Goal: Complete application form

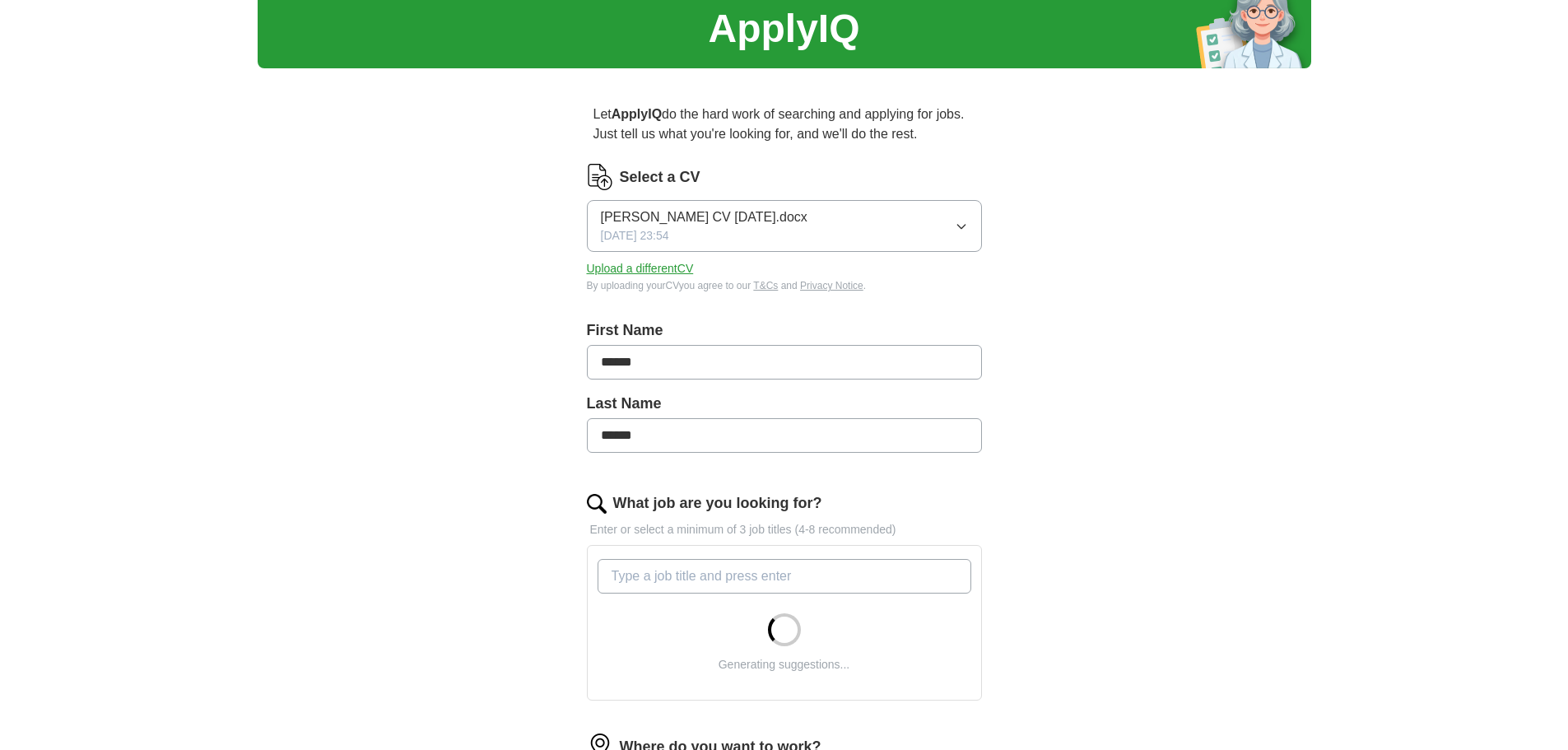
scroll to position [247, 0]
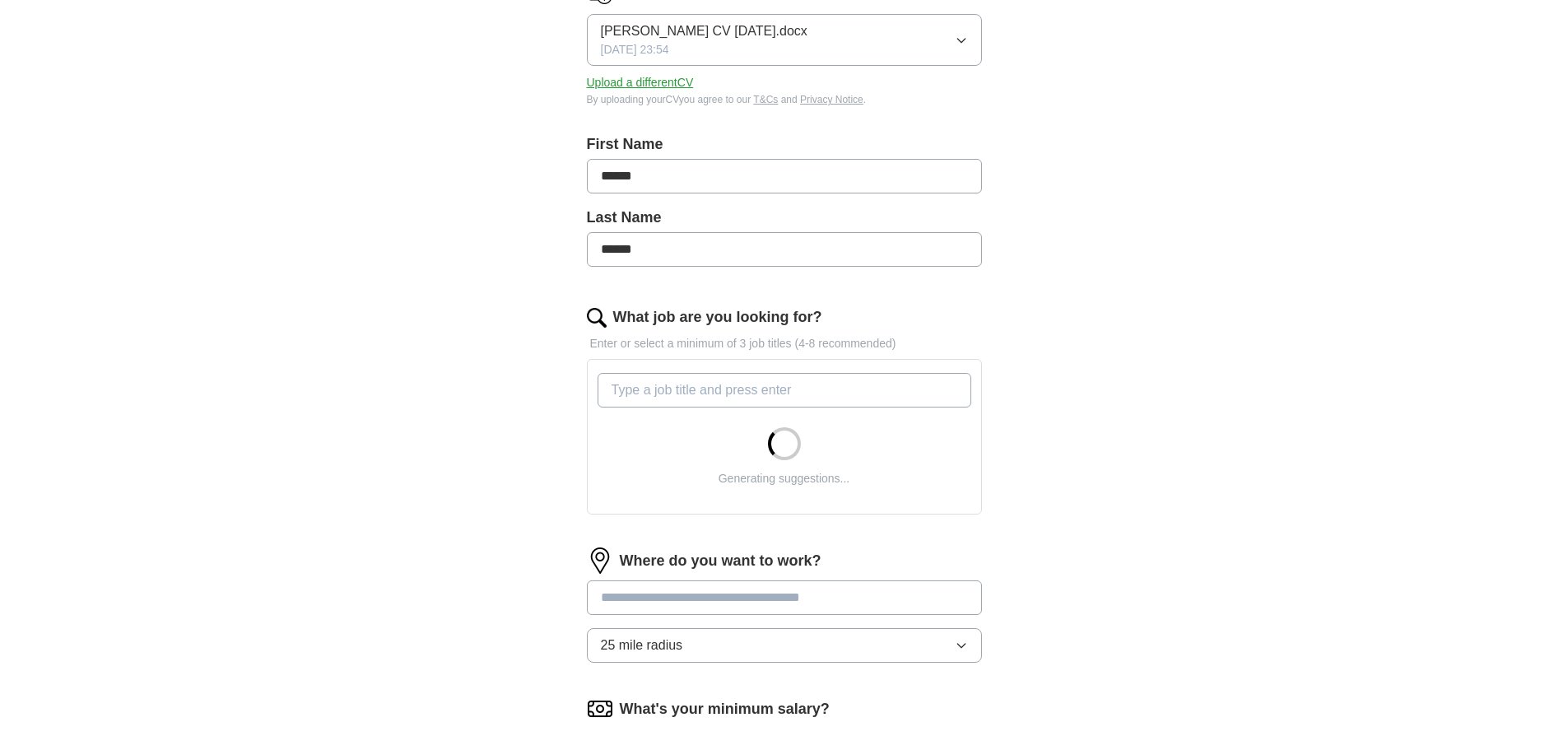
click at [714, 388] on input "What job are you looking for?" at bounding box center [785, 390] width 374 height 35
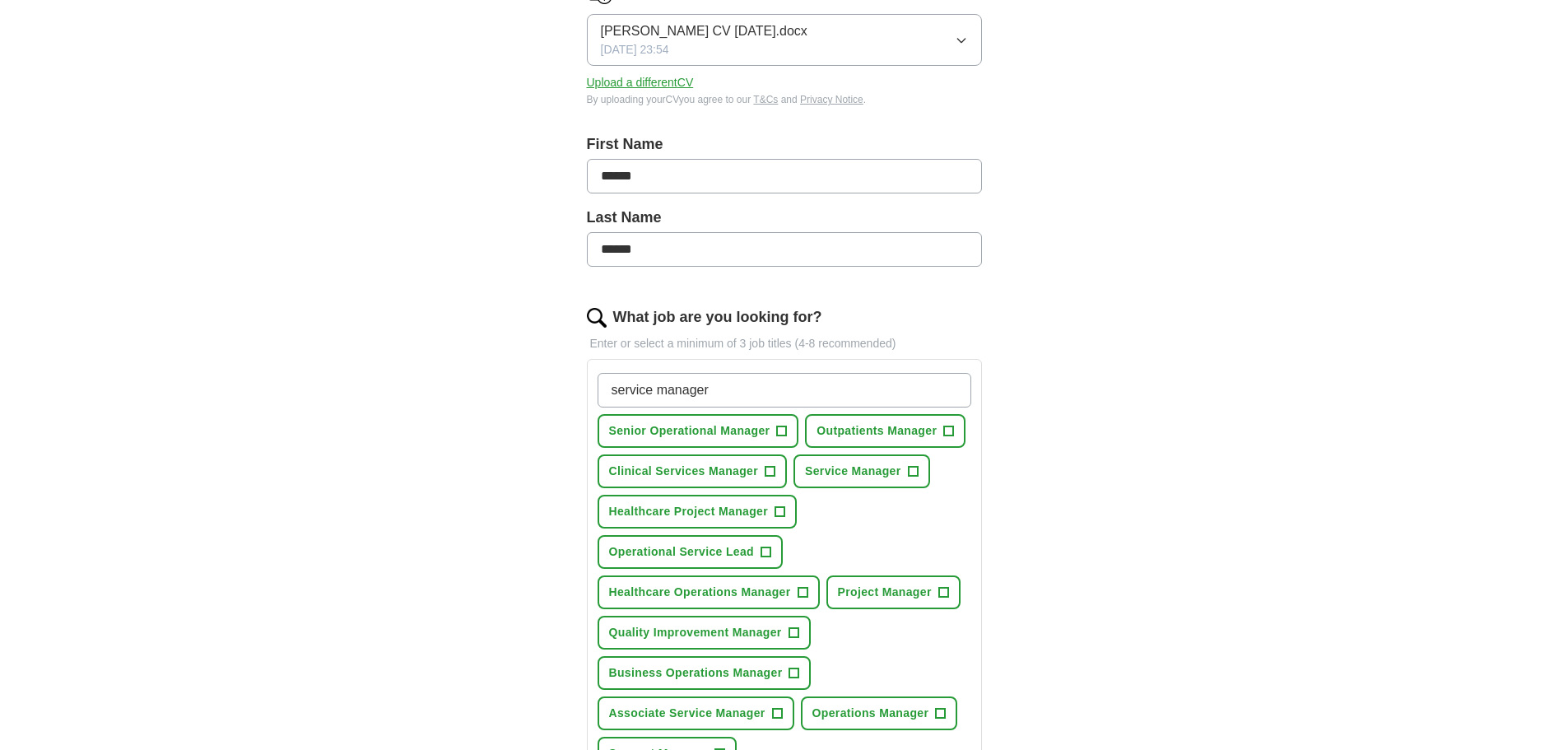
type input "service manager"
click at [910, 433] on span "Outpatients Manager" at bounding box center [876, 430] width 120 height 17
click at [890, 473] on span "Service Manager" at bounding box center [854, 471] width 97 height 17
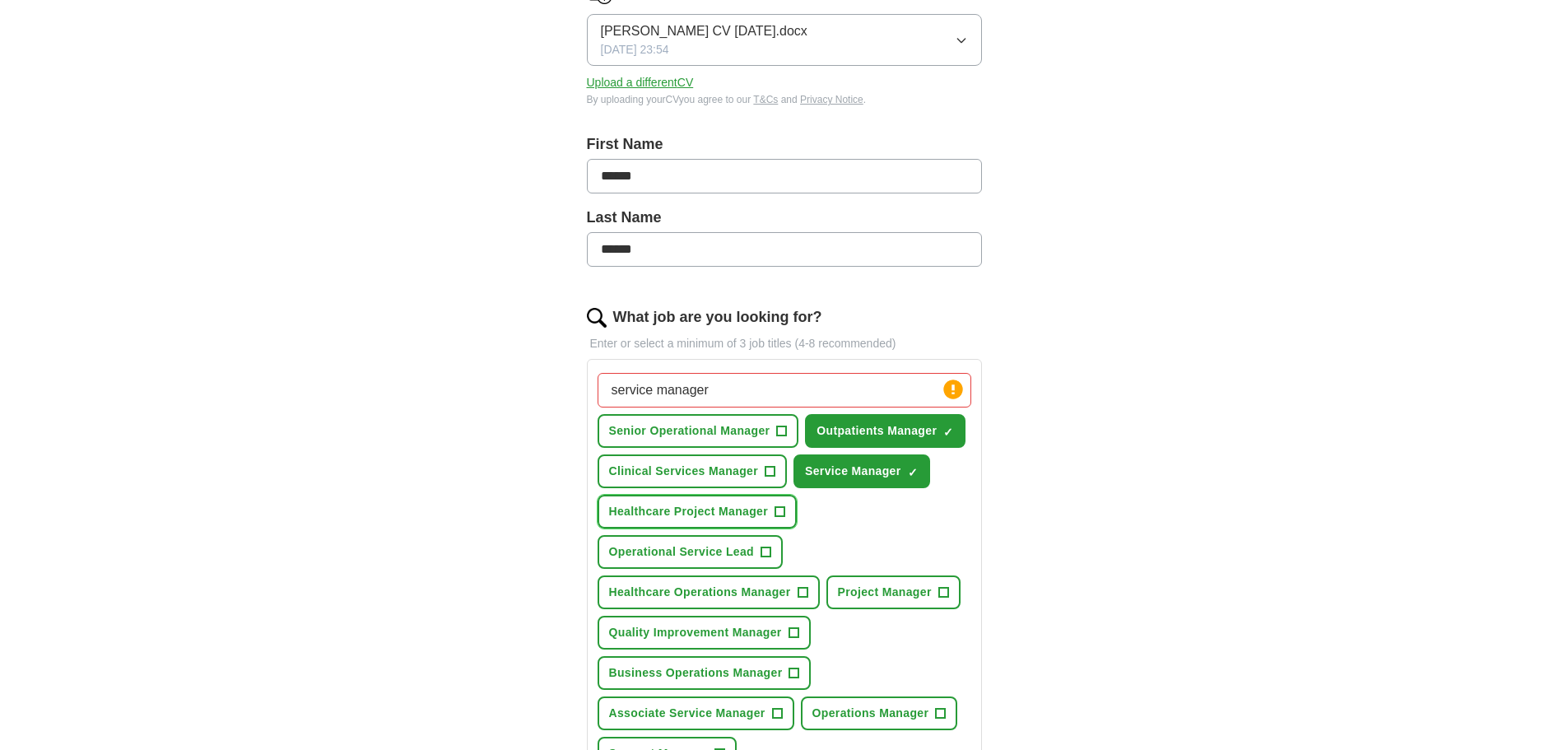
click at [728, 511] on span "Healthcare Project Manager" at bounding box center [689, 511] width 159 height 17
click at [726, 596] on span "Healthcare Operations Manager" at bounding box center [700, 592] width 182 height 17
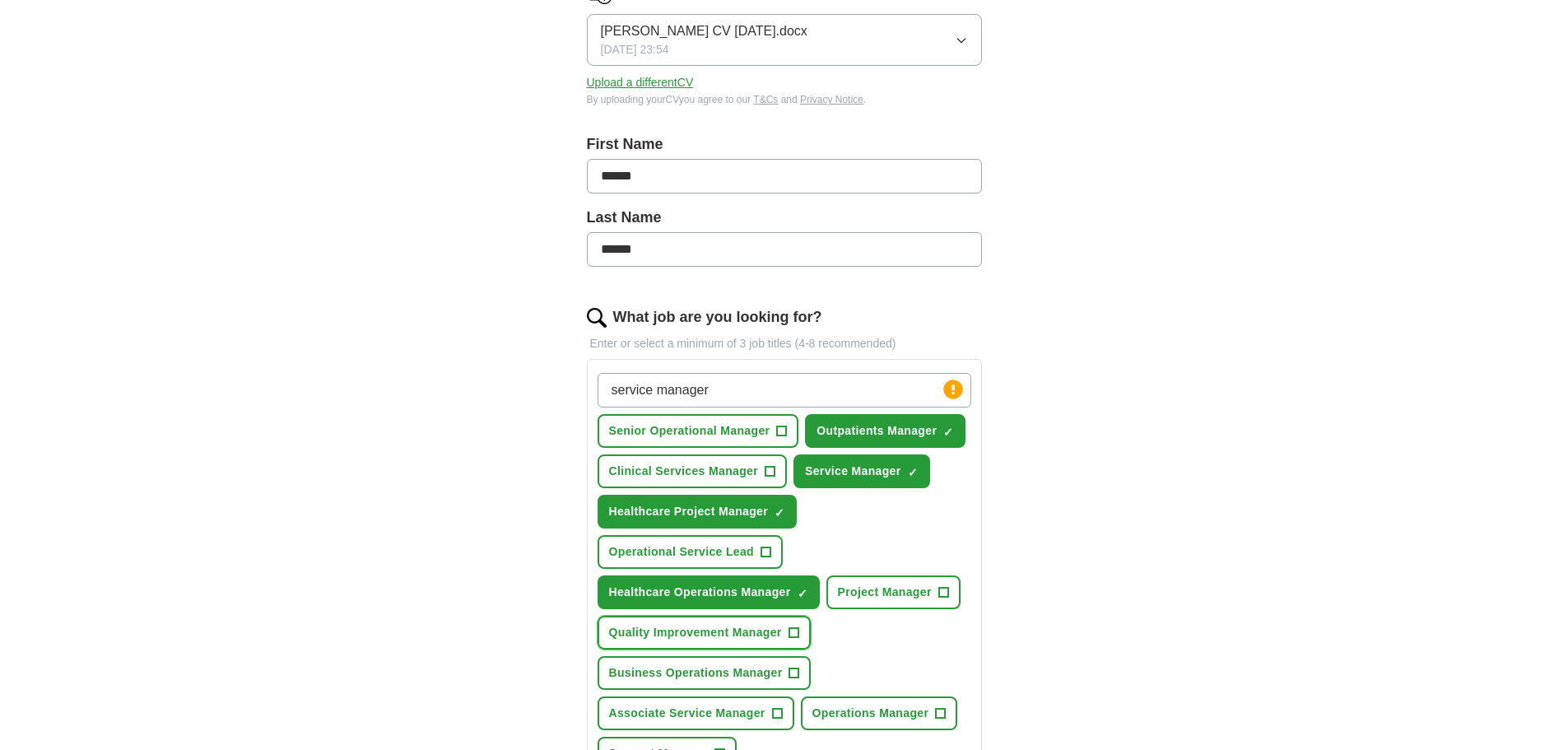
click at [720, 632] on span "Quality Improvement Manager" at bounding box center [695, 632] width 173 height 17
click at [719, 674] on span "Business Operations Manager" at bounding box center [696, 672] width 174 height 17
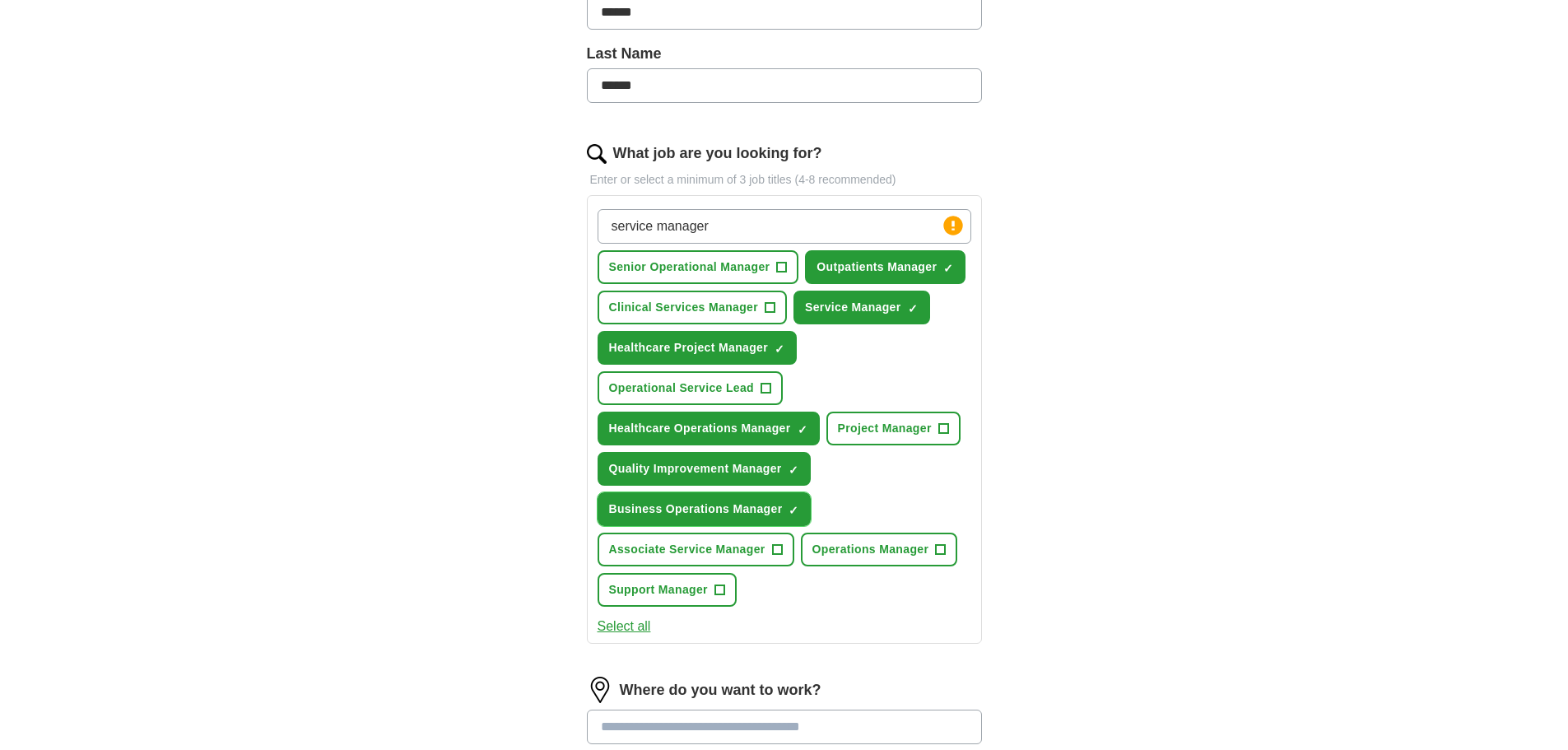
scroll to position [412, 0]
click at [668, 547] on span "Associate Service Manager" at bounding box center [687, 548] width 157 height 17
click at [674, 591] on span "Support Manager" at bounding box center [659, 588] width 98 height 17
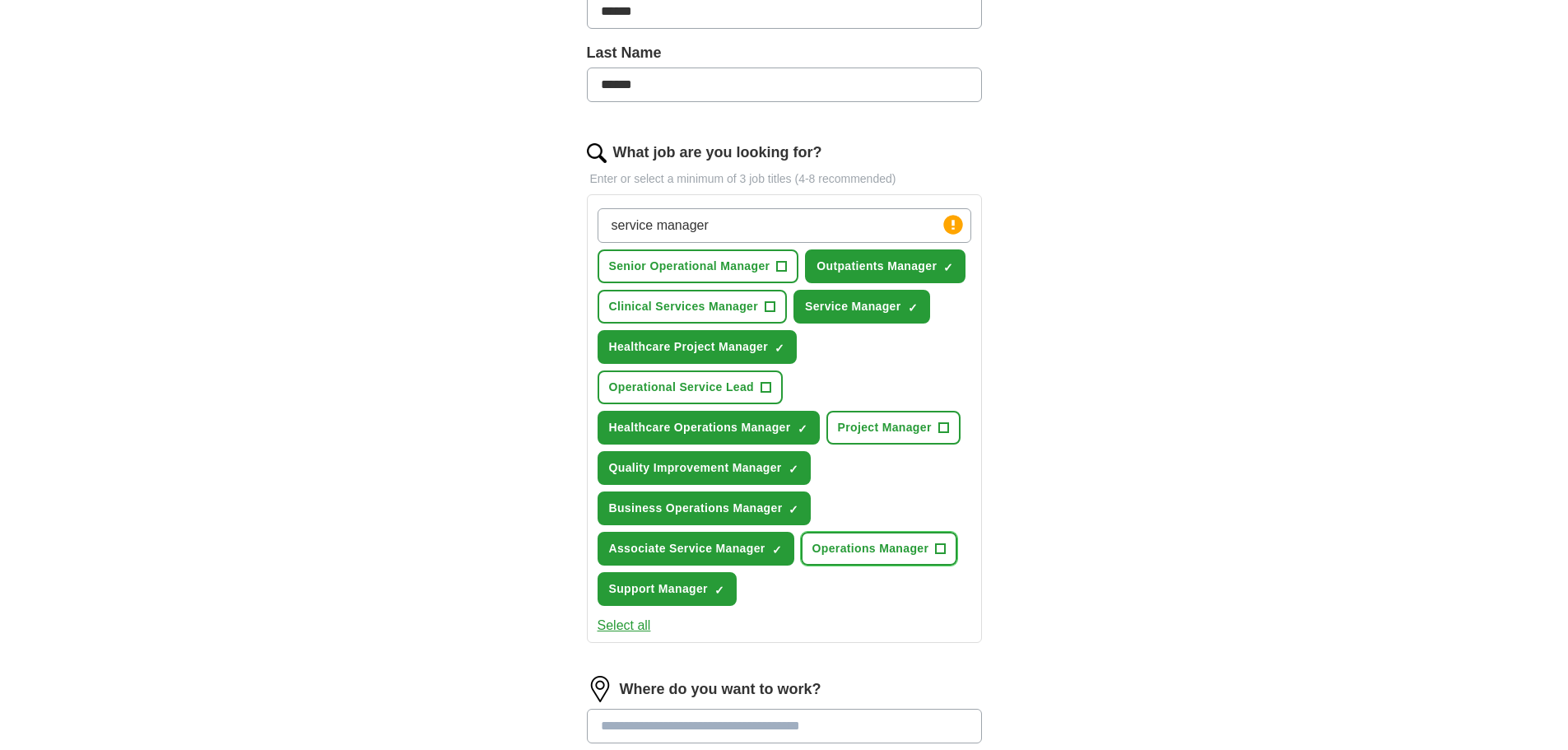
click at [862, 556] on span "Operations Manager" at bounding box center [871, 548] width 117 height 17
click at [880, 424] on span "Project Manager" at bounding box center [884, 427] width 94 height 17
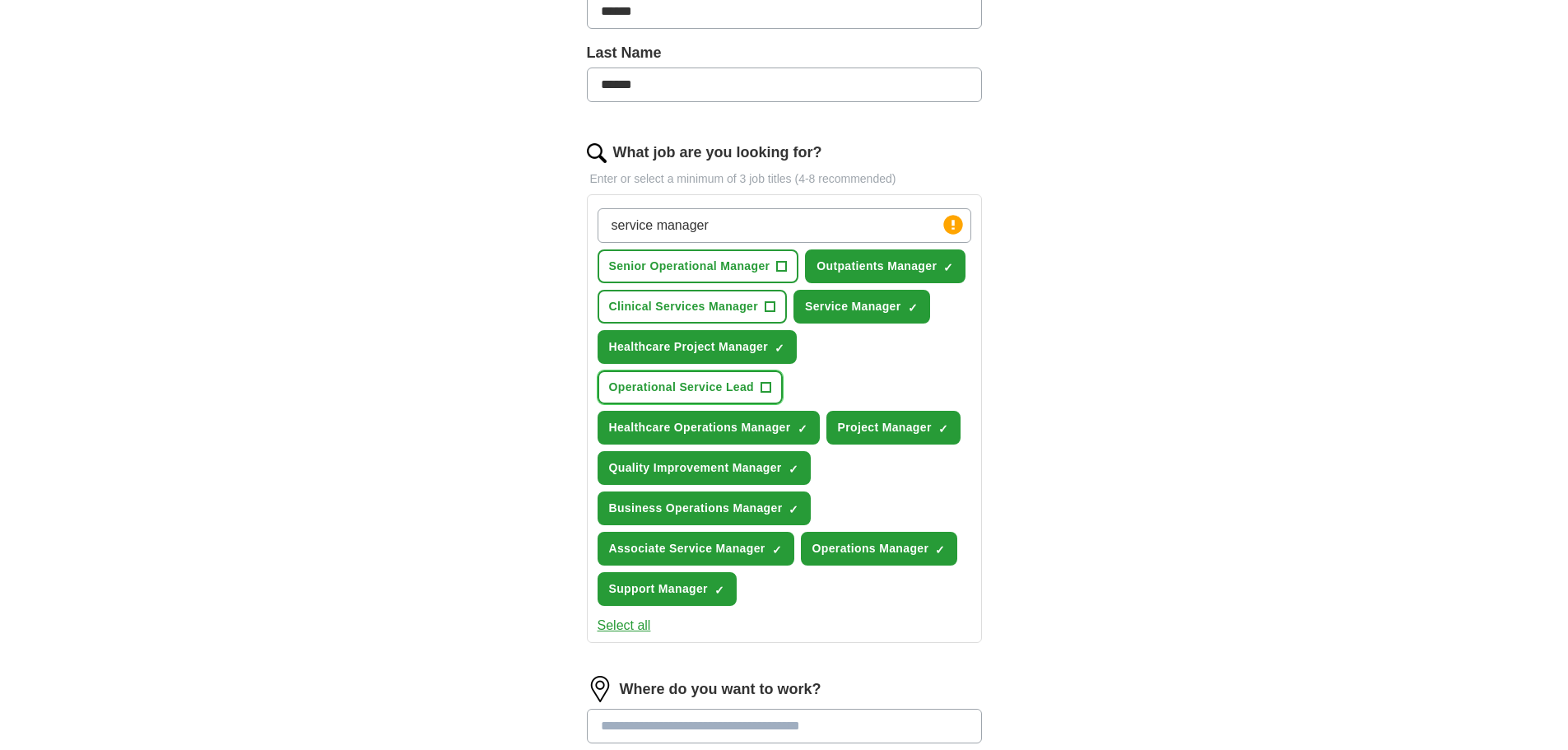
click at [695, 381] on span "Operational Service Lead" at bounding box center [682, 387] width 145 height 17
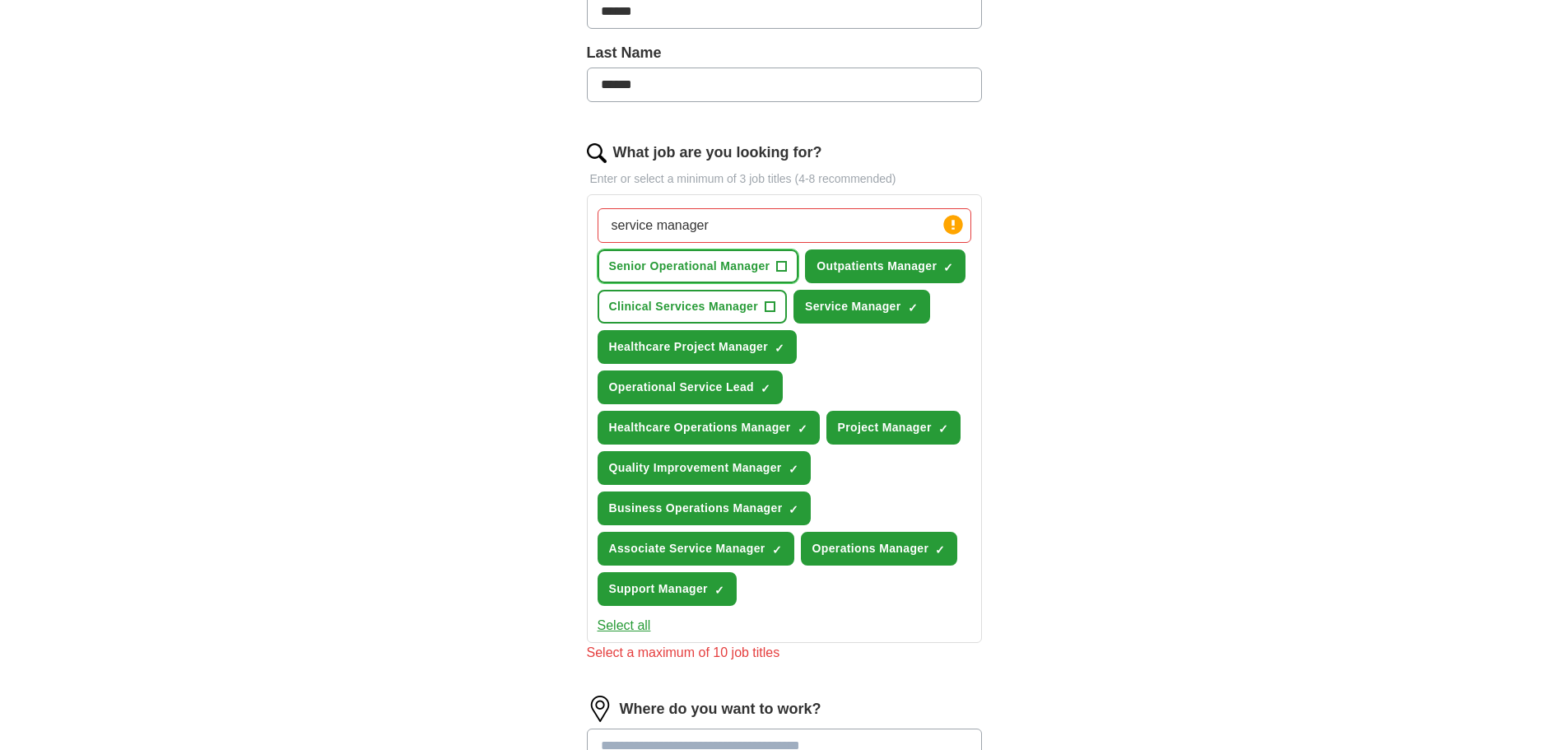
click at [690, 271] on span "Senior Operational Manager" at bounding box center [690, 266] width 161 height 17
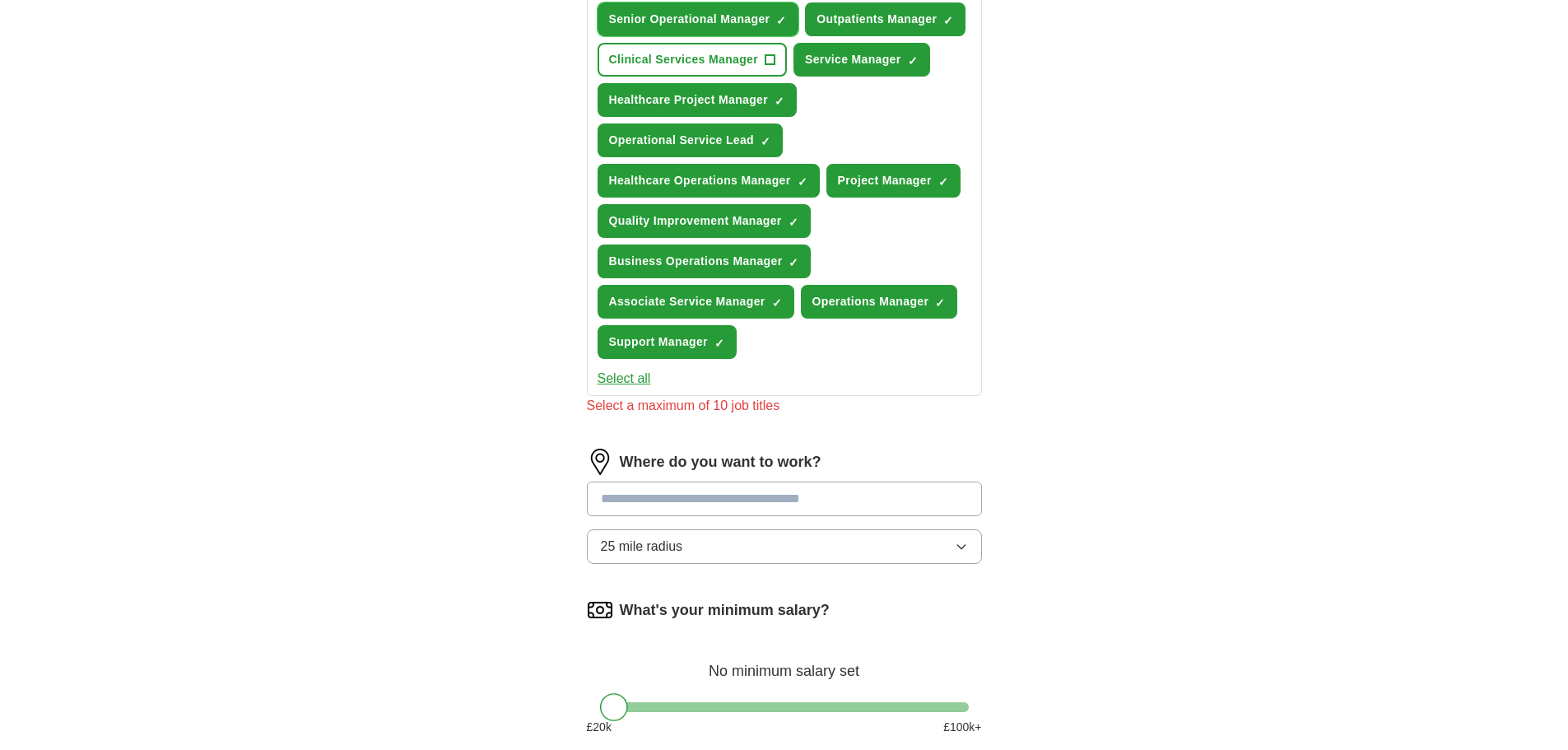
scroll to position [741, 0]
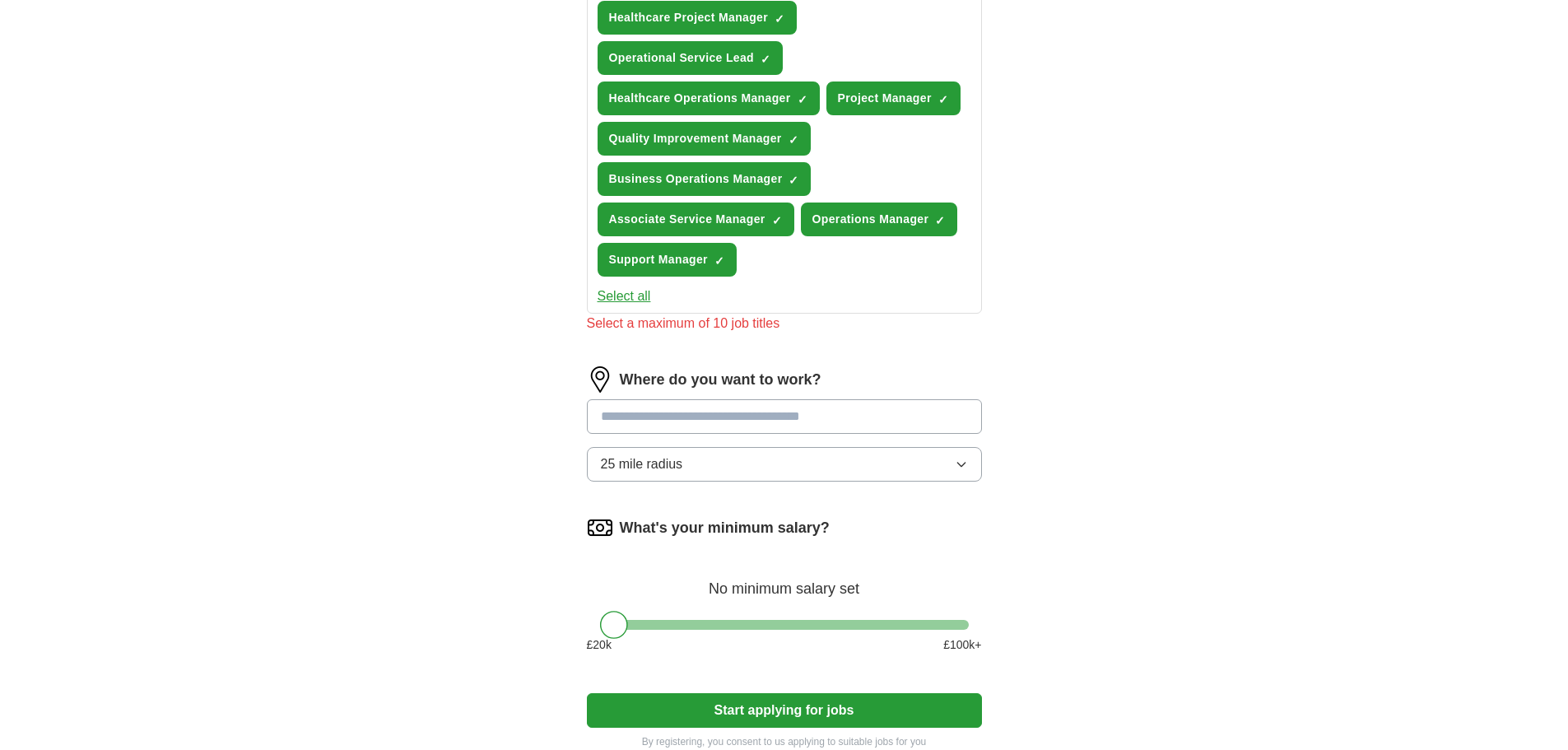
click at [765, 418] on input at bounding box center [785, 416] width 396 height 35
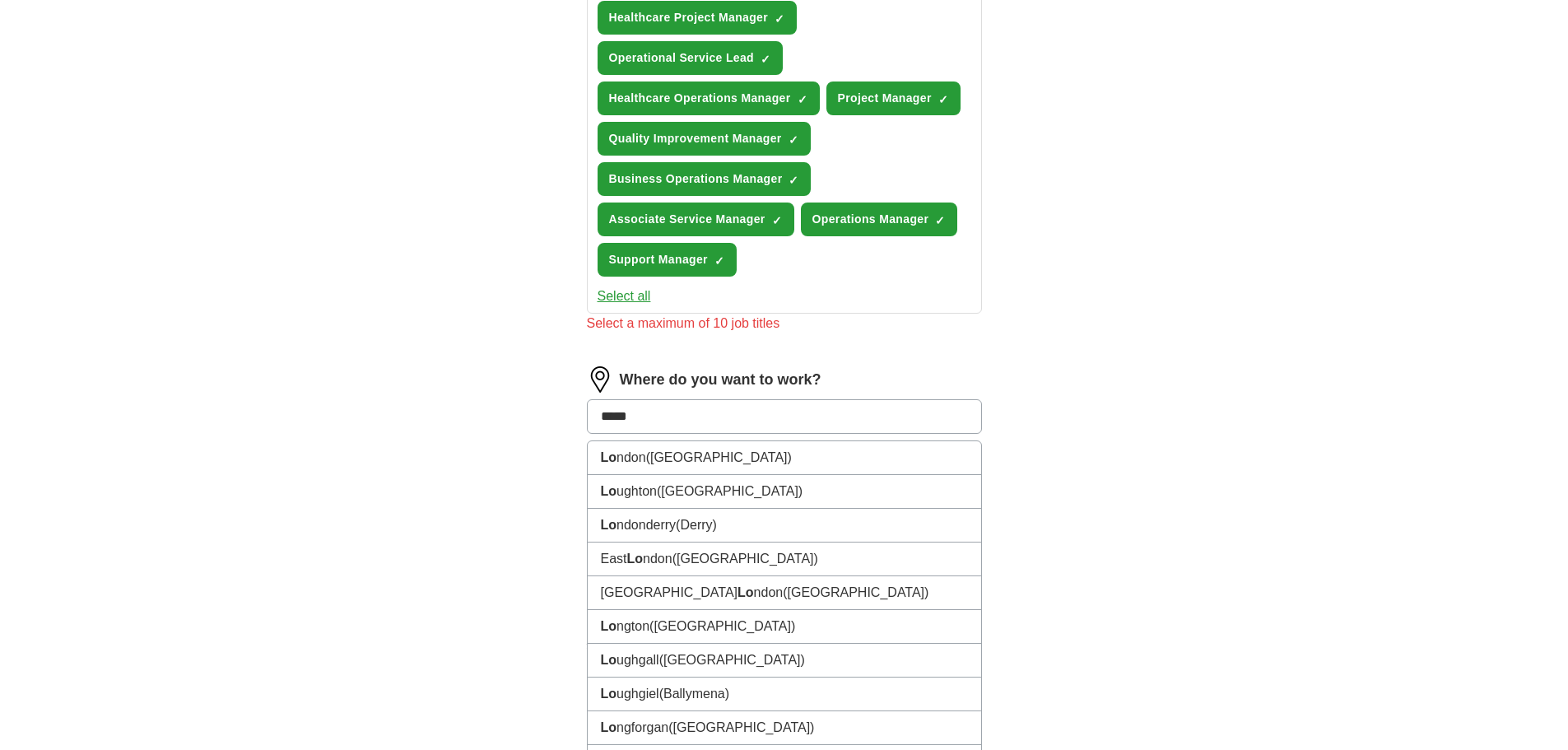
type input "******"
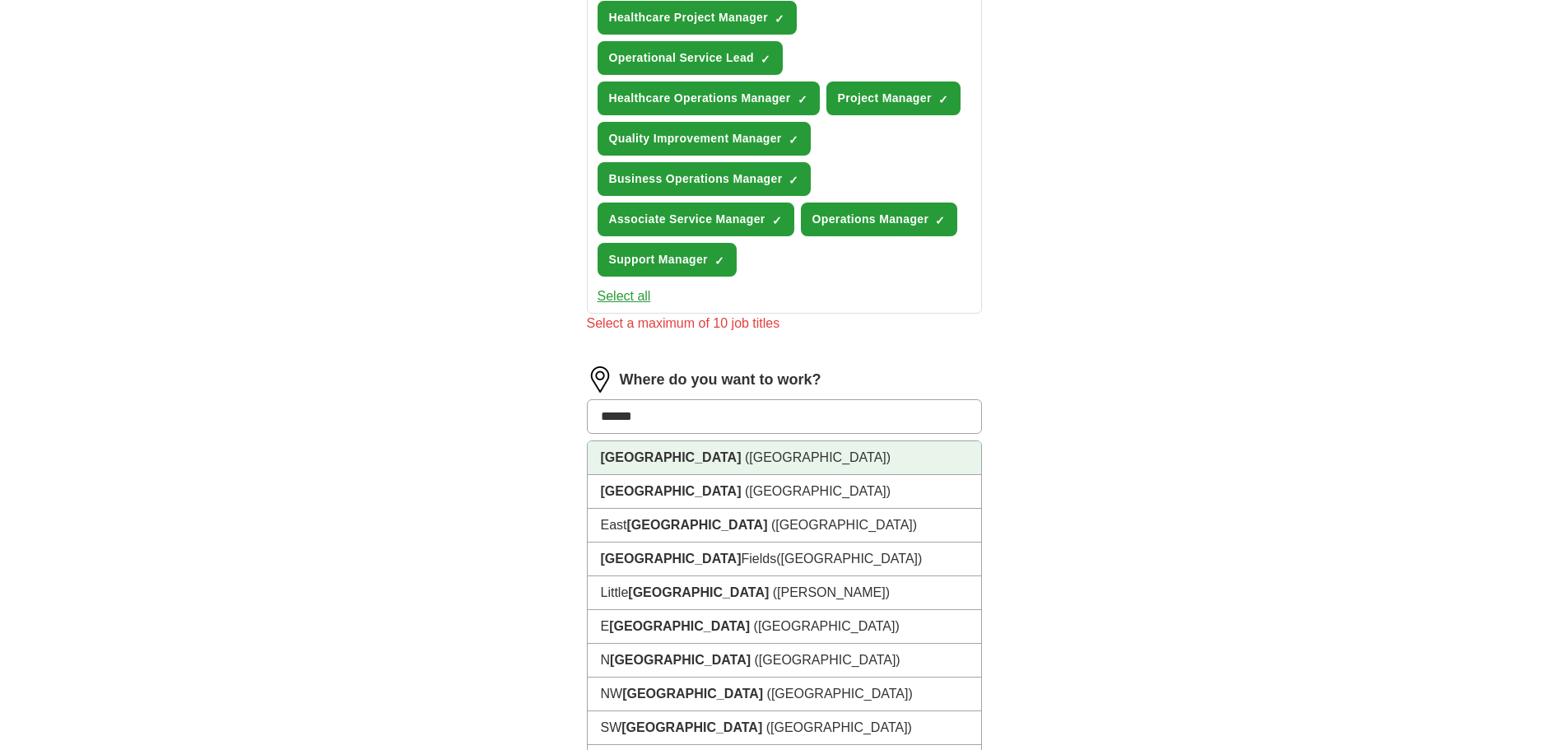
click at [644, 459] on strong "[GEOGRAPHIC_DATA]" at bounding box center [670, 457] width 141 height 14
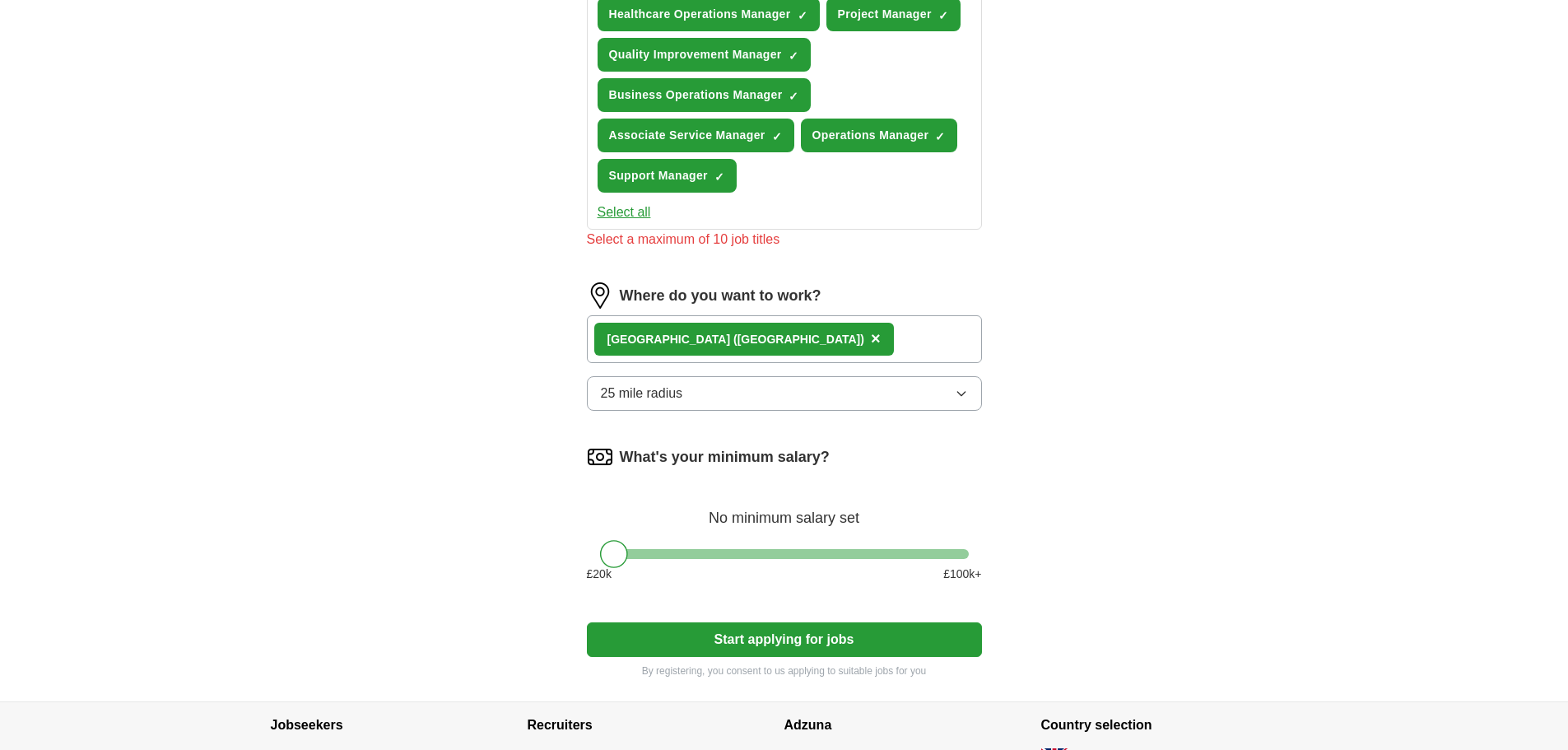
scroll to position [906, 0]
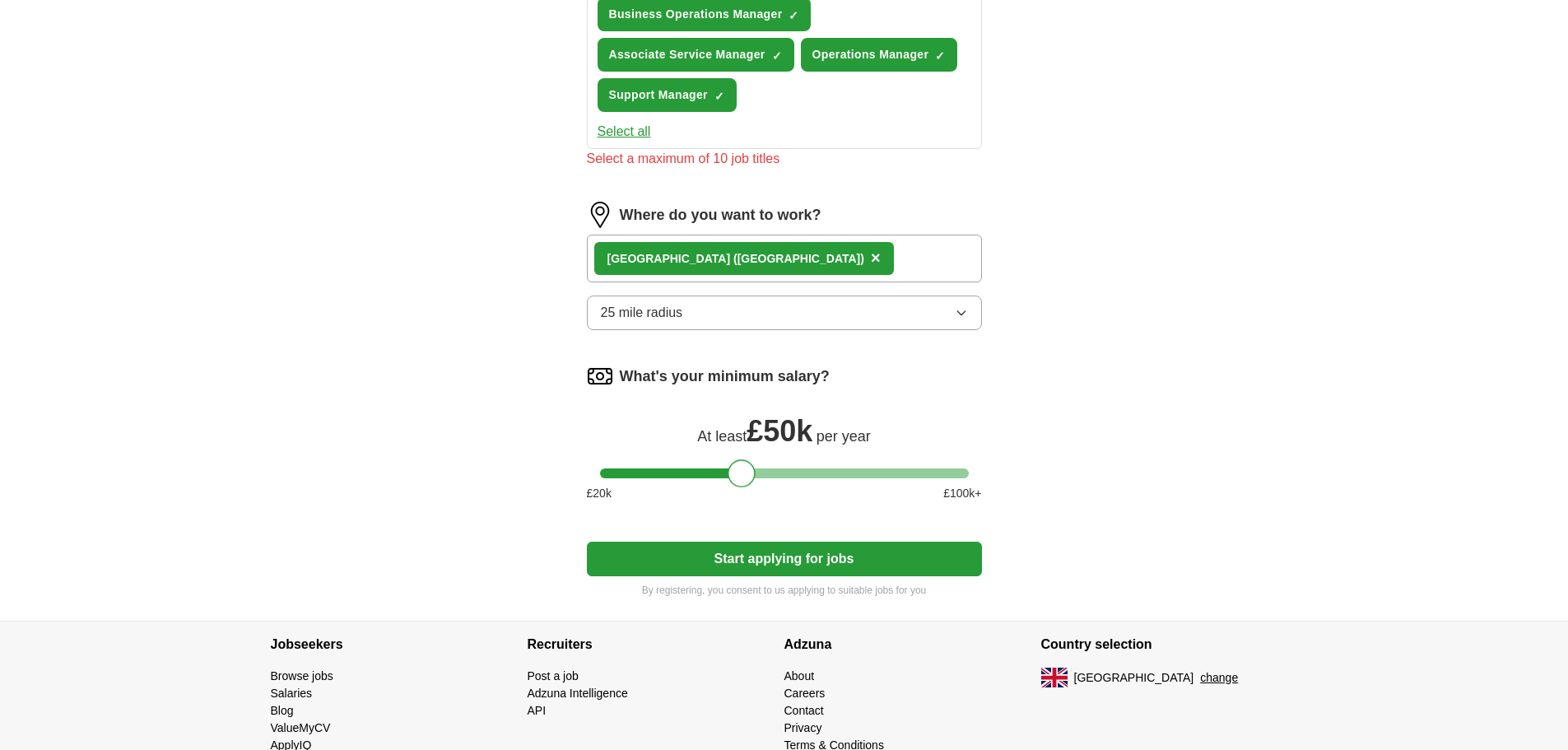
drag, startPoint x: 618, startPoint y: 469, endPoint x: 745, endPoint y: 473, distance: 127.1
click at [745, 473] on div at bounding box center [741, 473] width 28 height 28
click at [814, 567] on button "Start applying for jobs" at bounding box center [785, 558] width 396 height 35
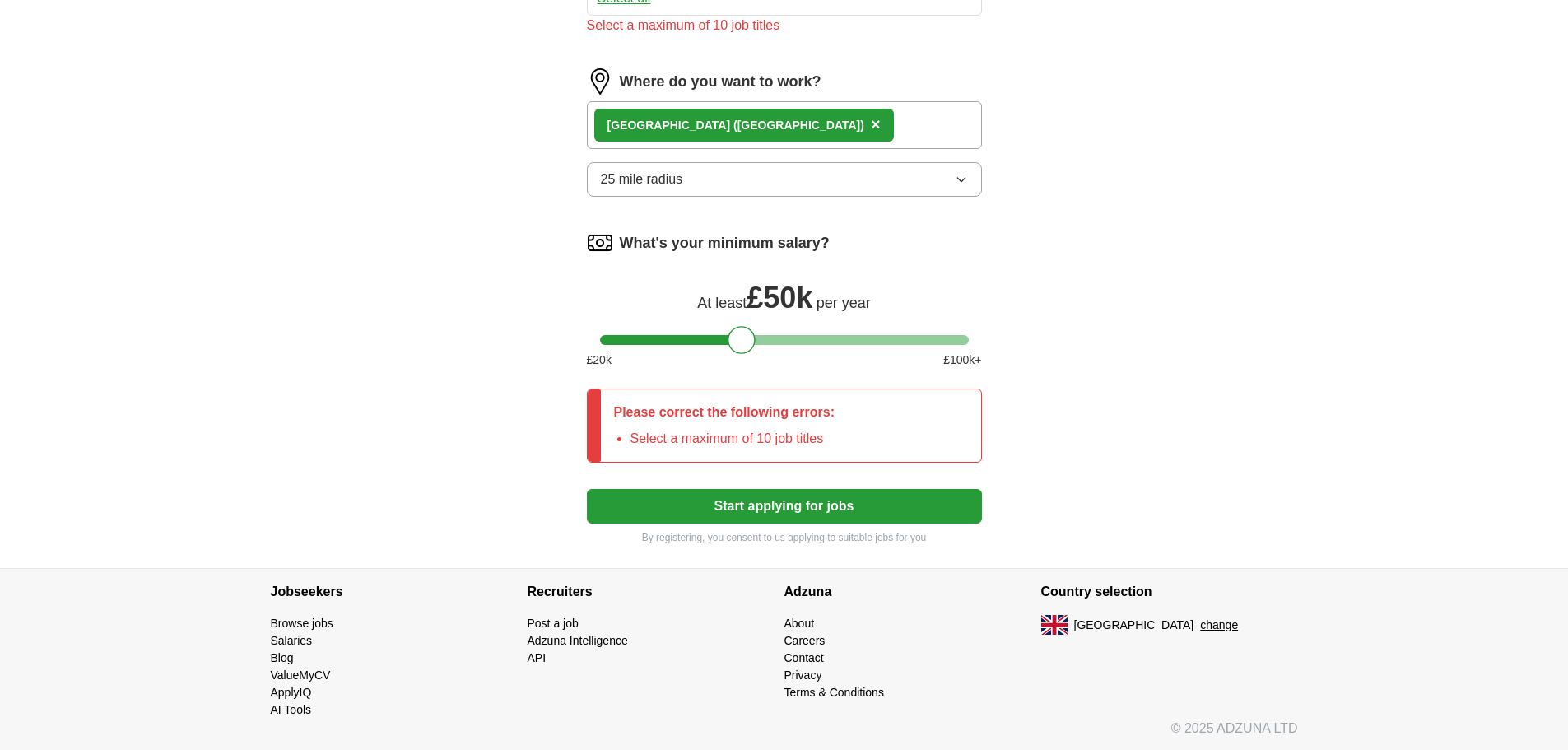
scroll to position [1041, 0]
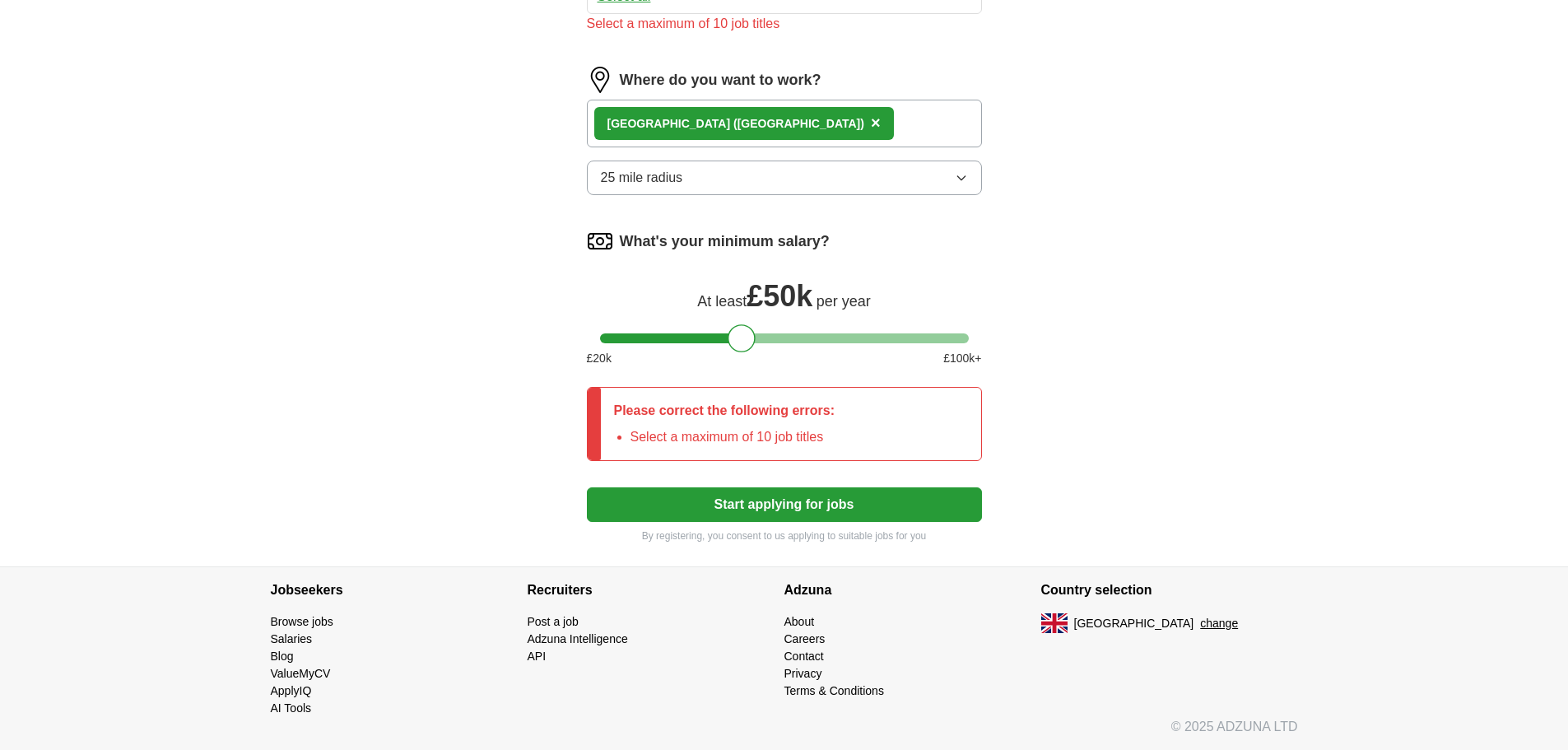
click at [956, 340] on div at bounding box center [785, 338] width 369 height 10
drag, startPoint x: 959, startPoint y: 340, endPoint x: 745, endPoint y: 340, distance: 214.0
click at [745, 340] on div at bounding box center [741, 337] width 28 height 28
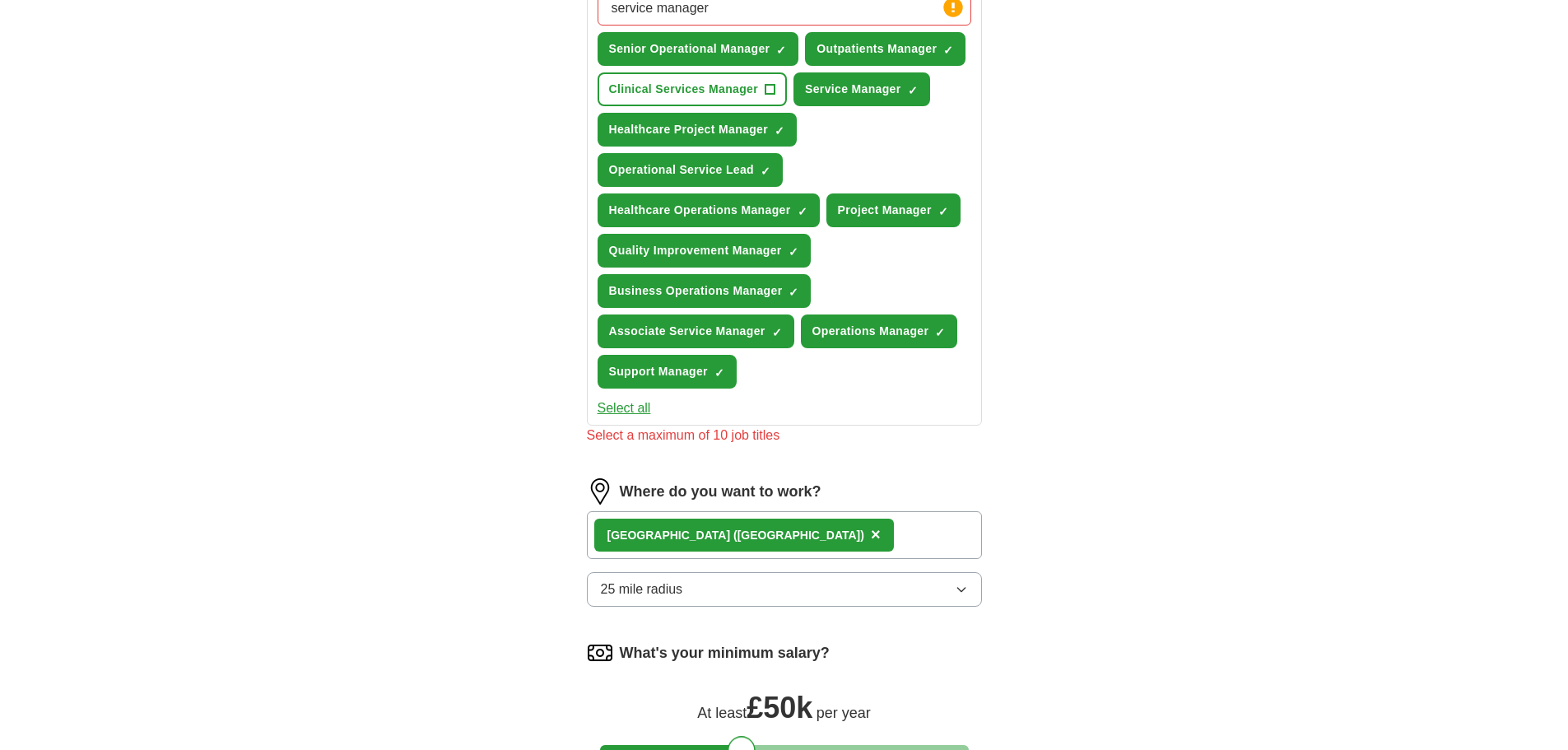
scroll to position [547, 0]
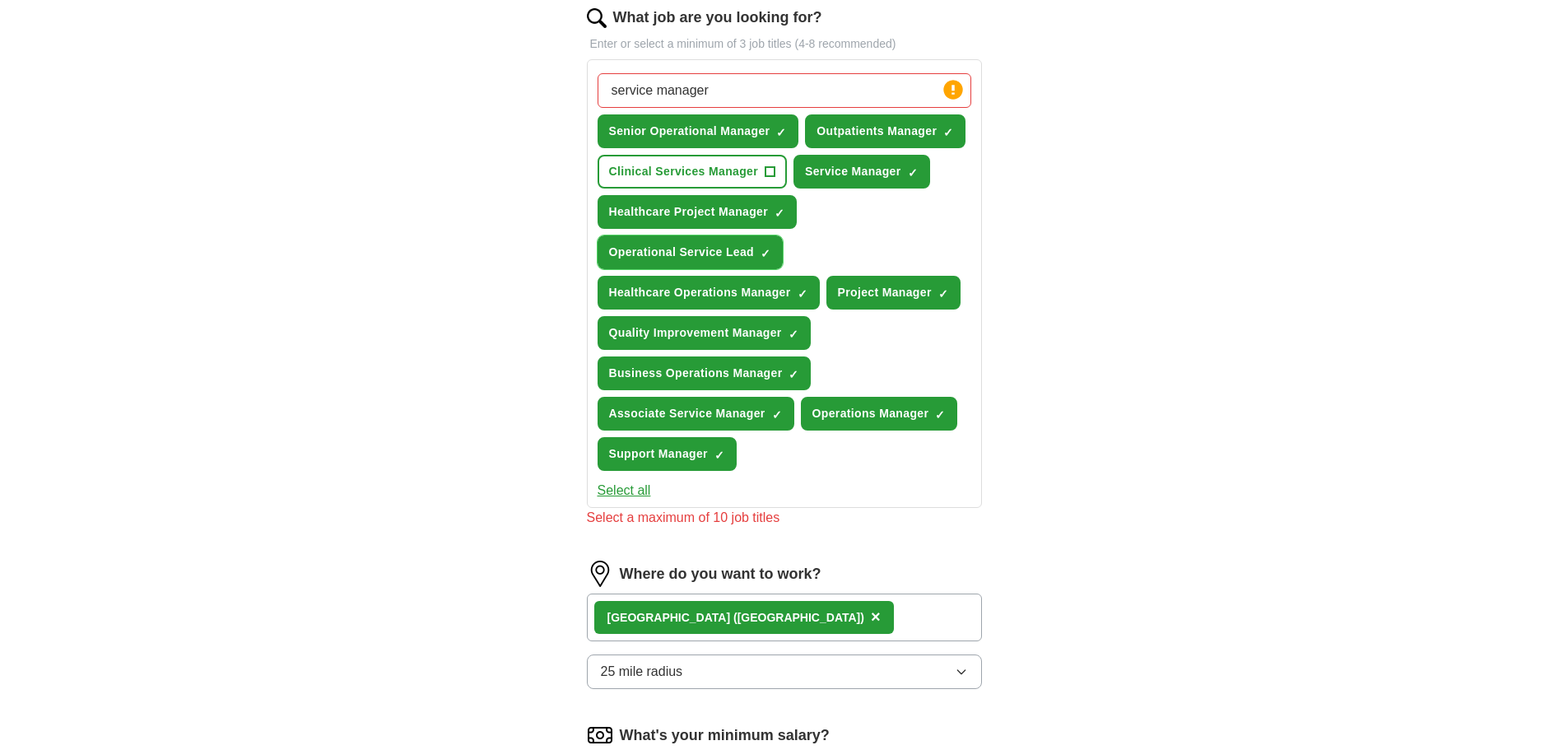
click at [0, 0] on span "×" at bounding box center [0, 0] width 0 height 0
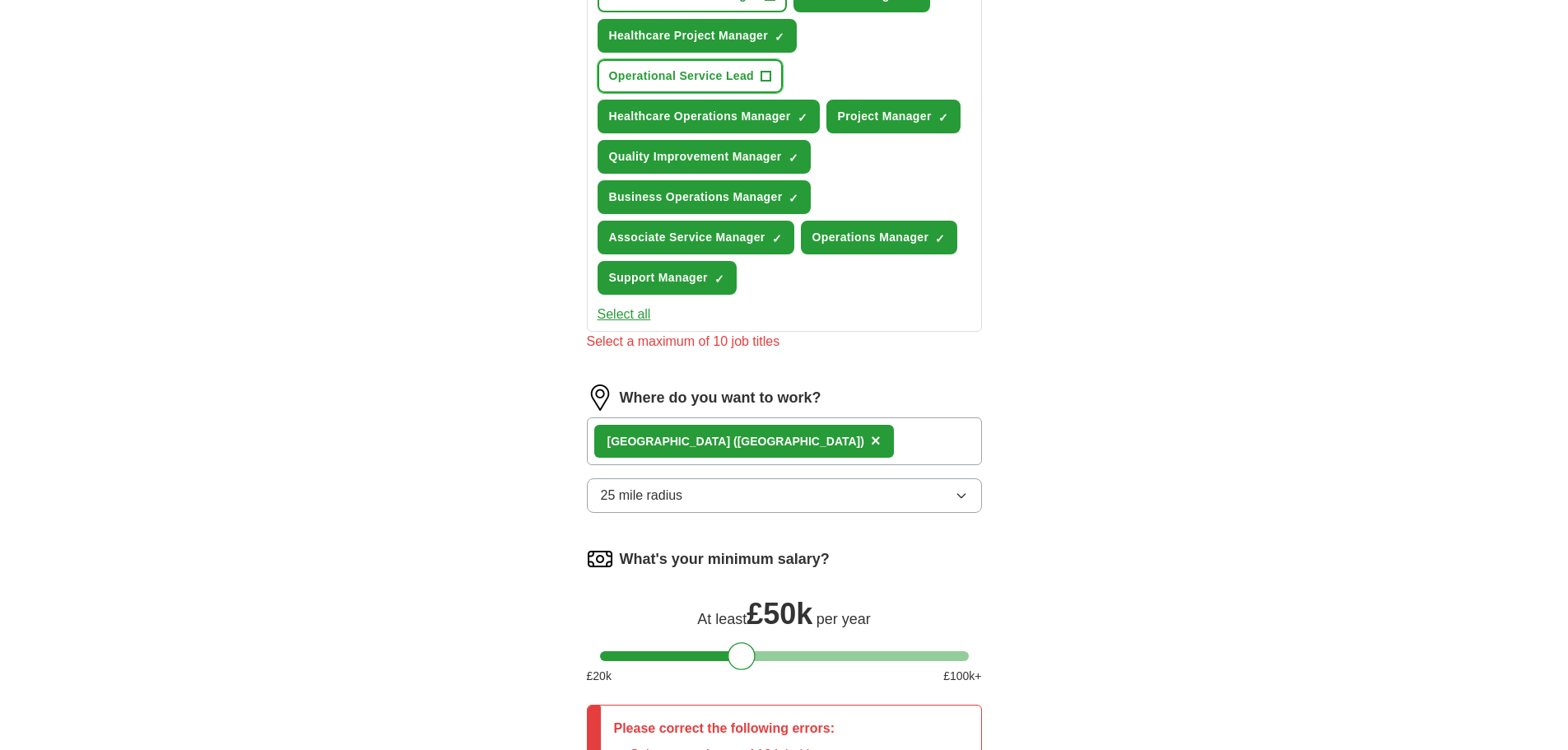
scroll to position [876, 0]
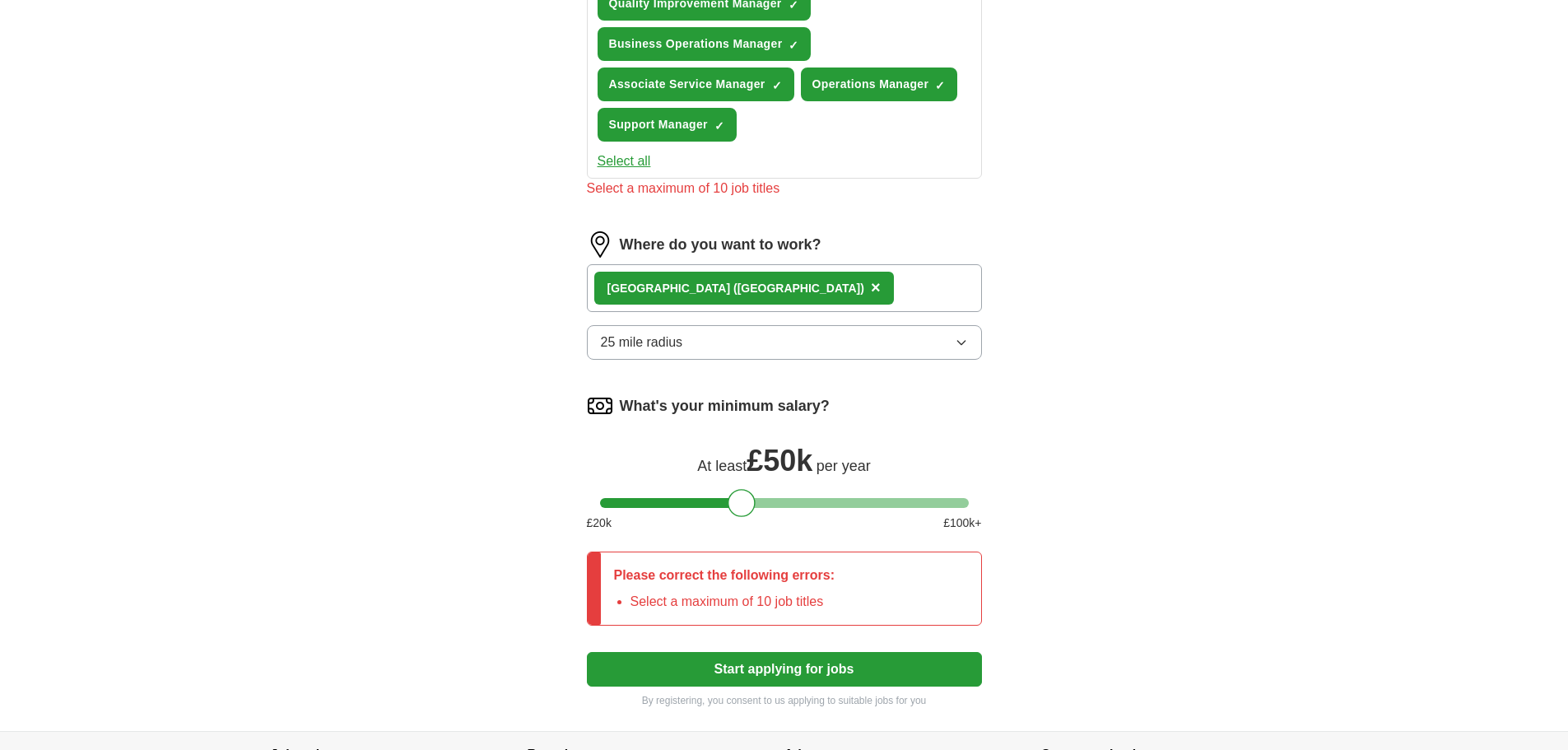
click at [769, 669] on button "Start applying for jobs" at bounding box center [785, 669] width 396 height 35
click at [788, 668] on button "Start applying for jobs" at bounding box center [785, 669] width 396 height 35
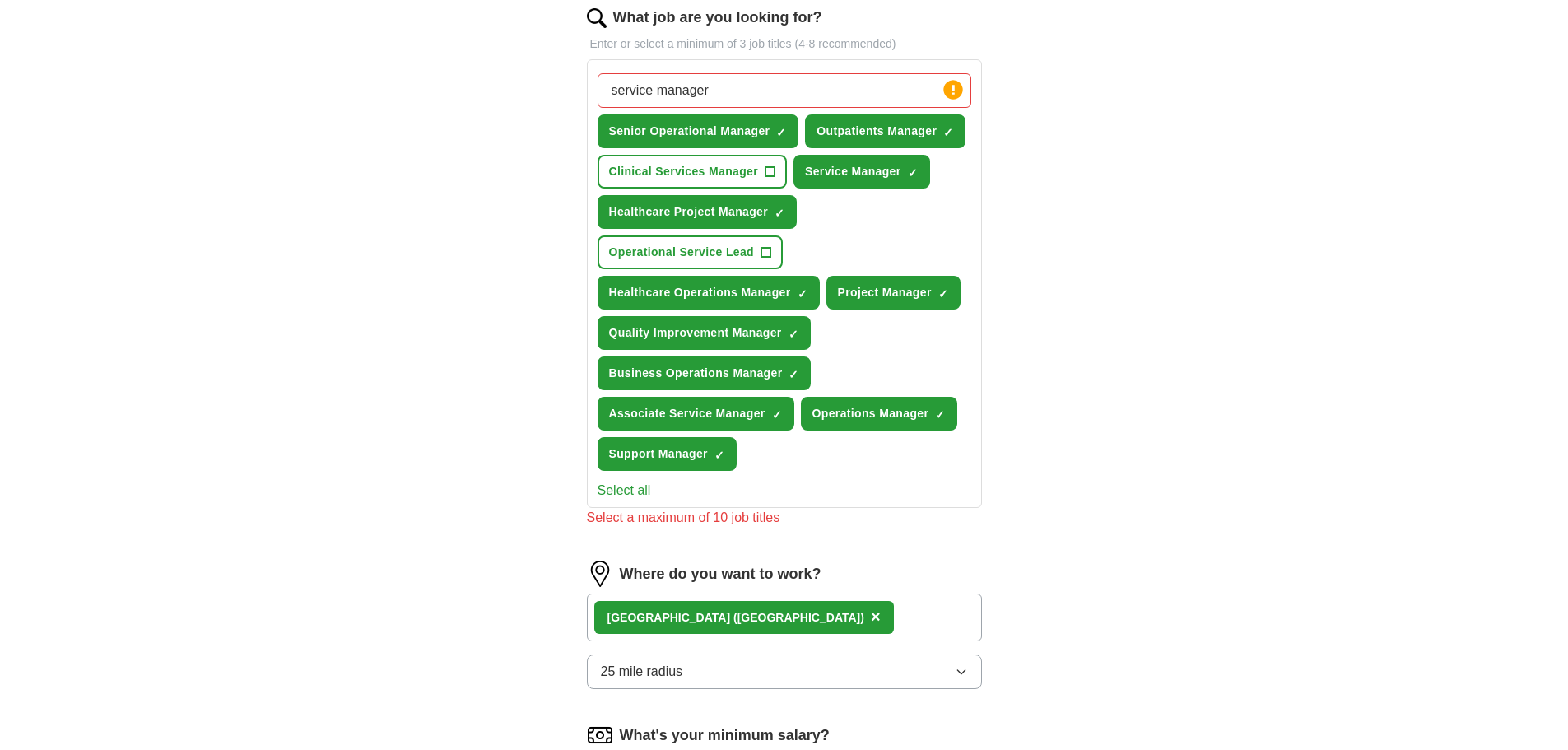
scroll to position [382, 0]
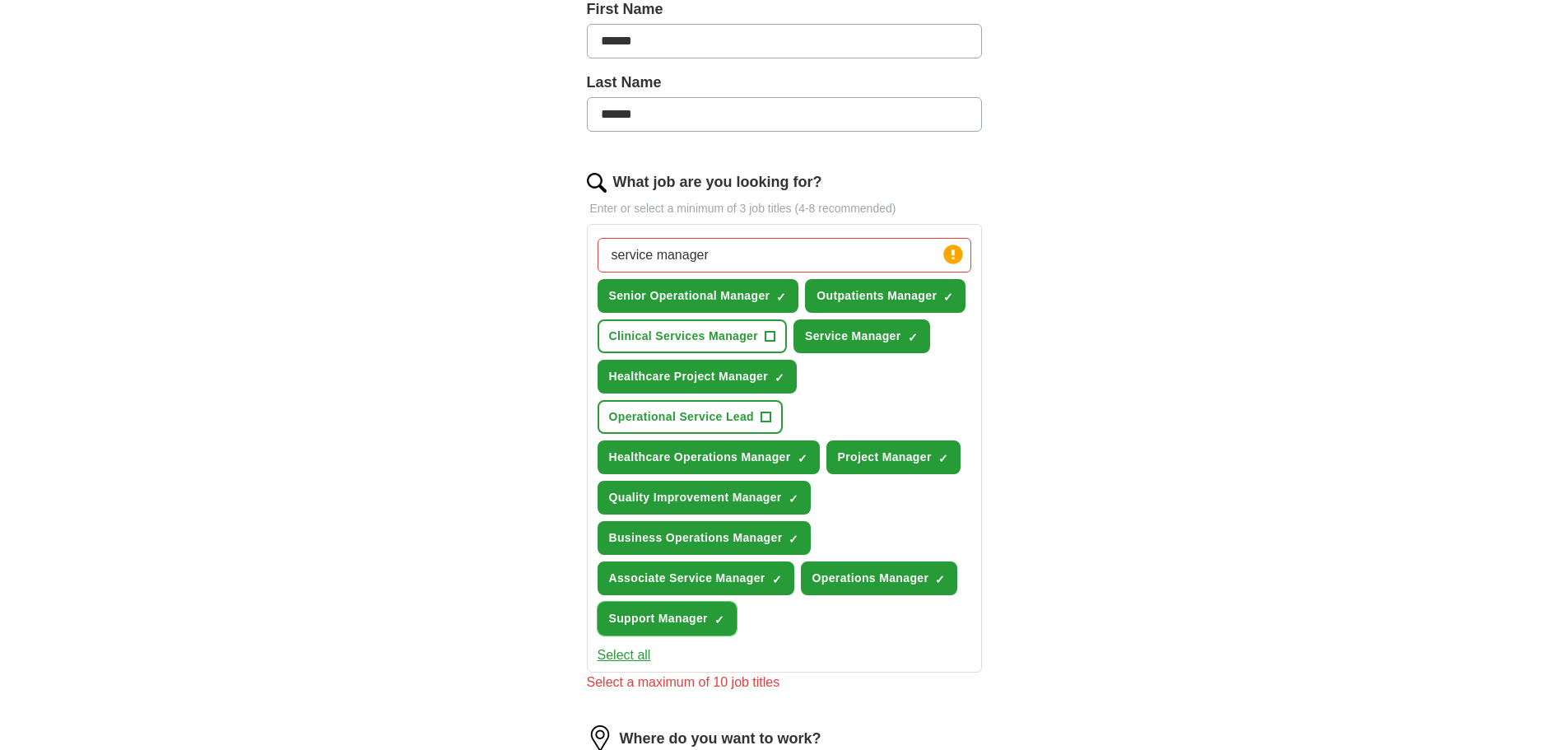
click at [725, 619] on button "Support Manager ✓ ×" at bounding box center [667, 618] width 139 height 34
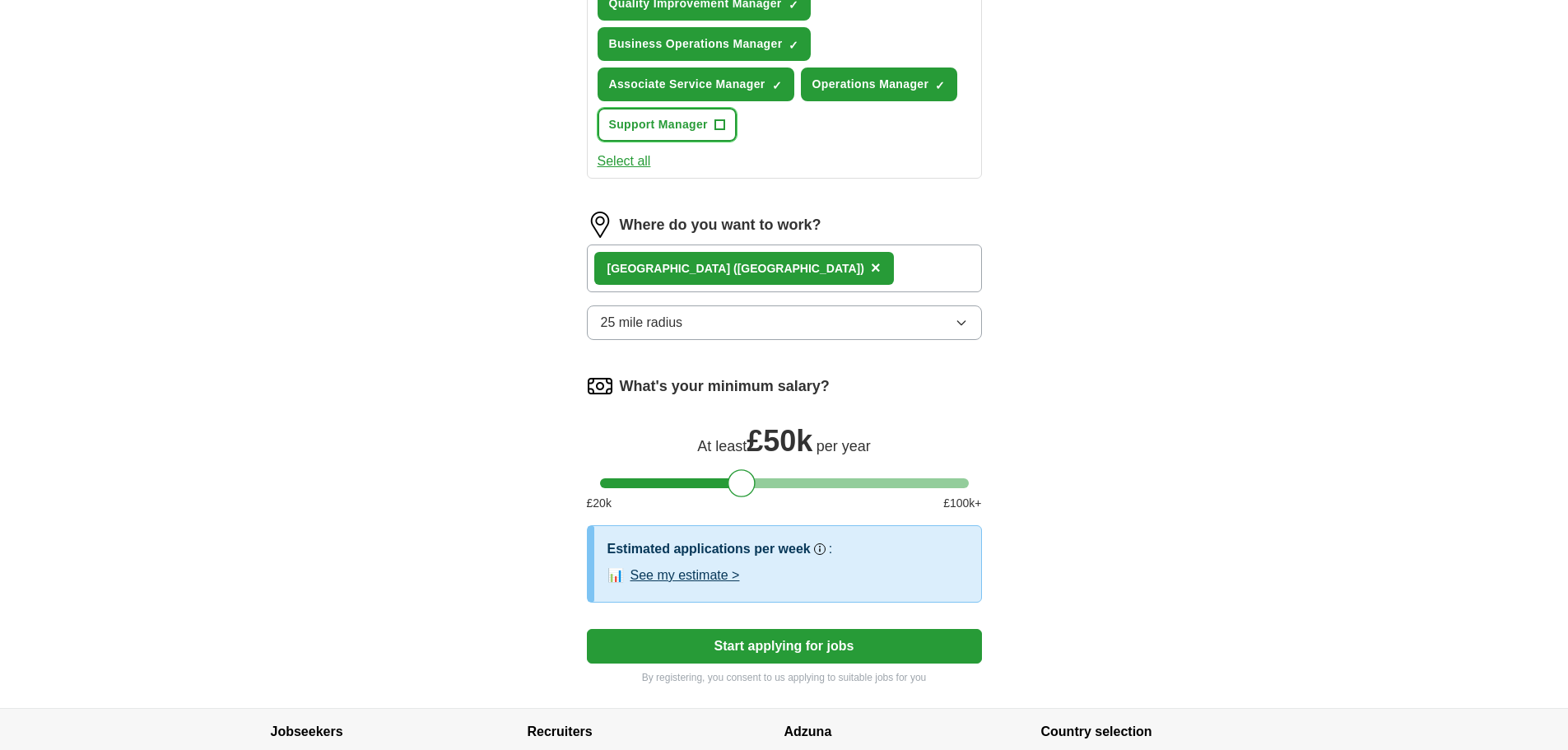
scroll to position [1018, 0]
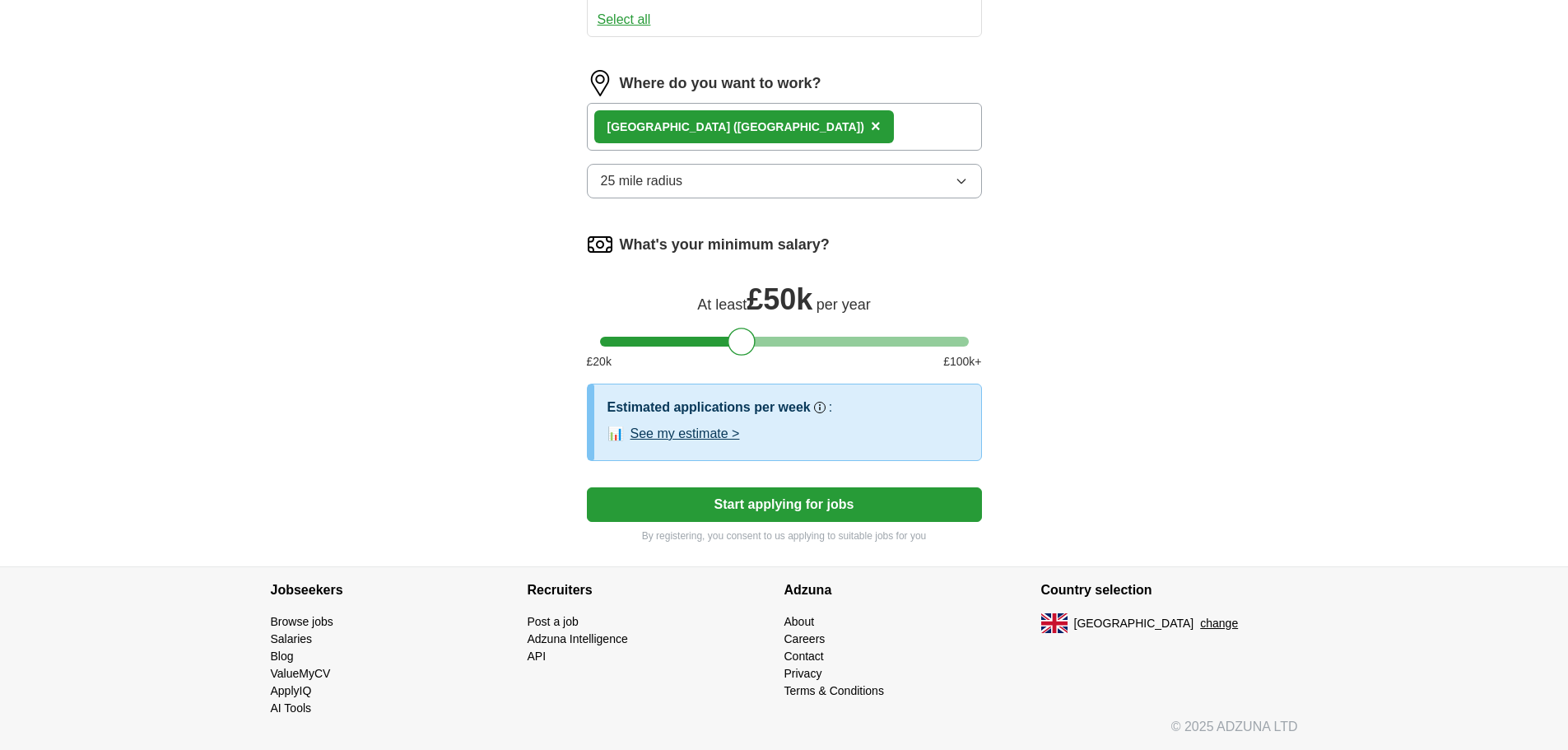
click at [814, 499] on button "Start applying for jobs" at bounding box center [785, 505] width 396 height 35
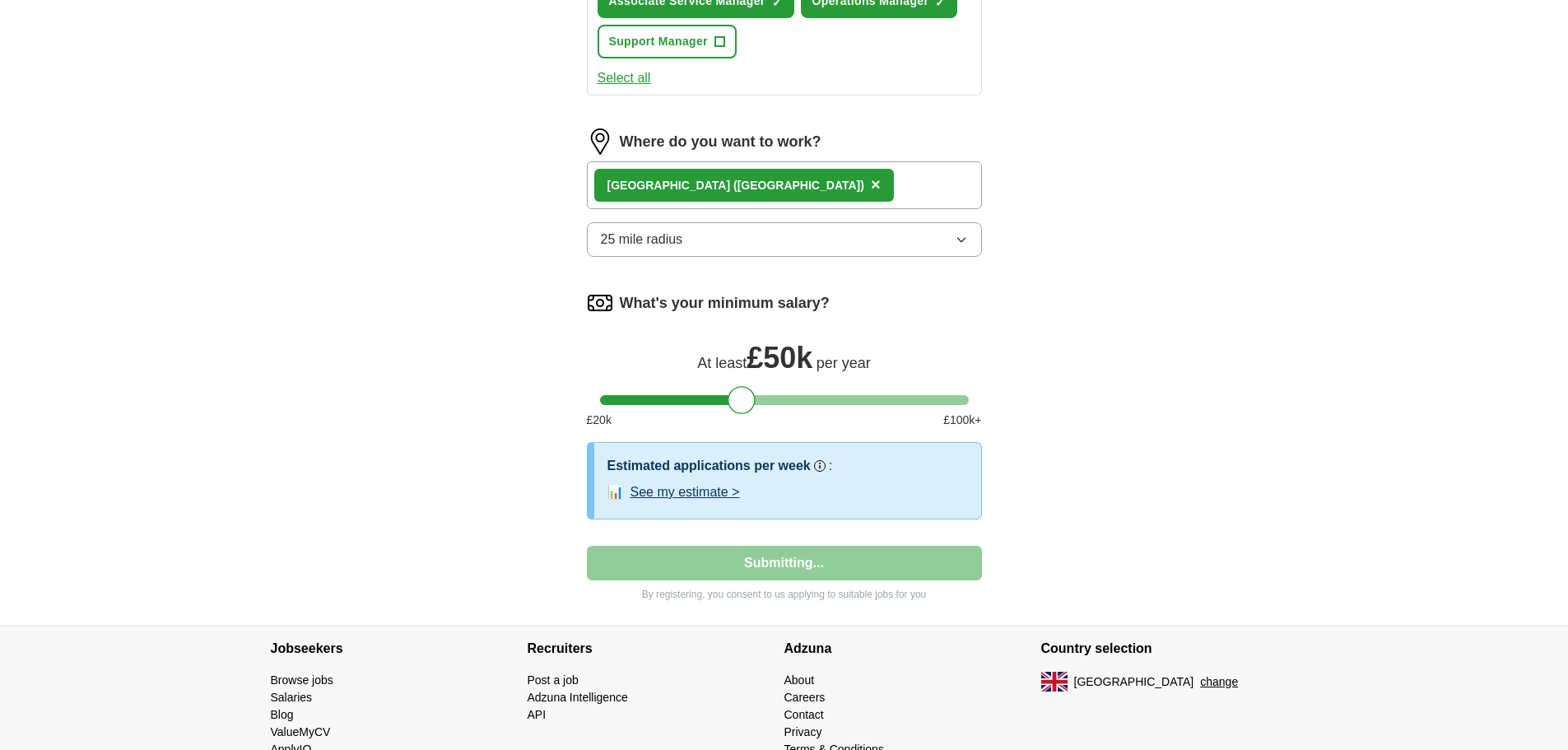
select select "**"
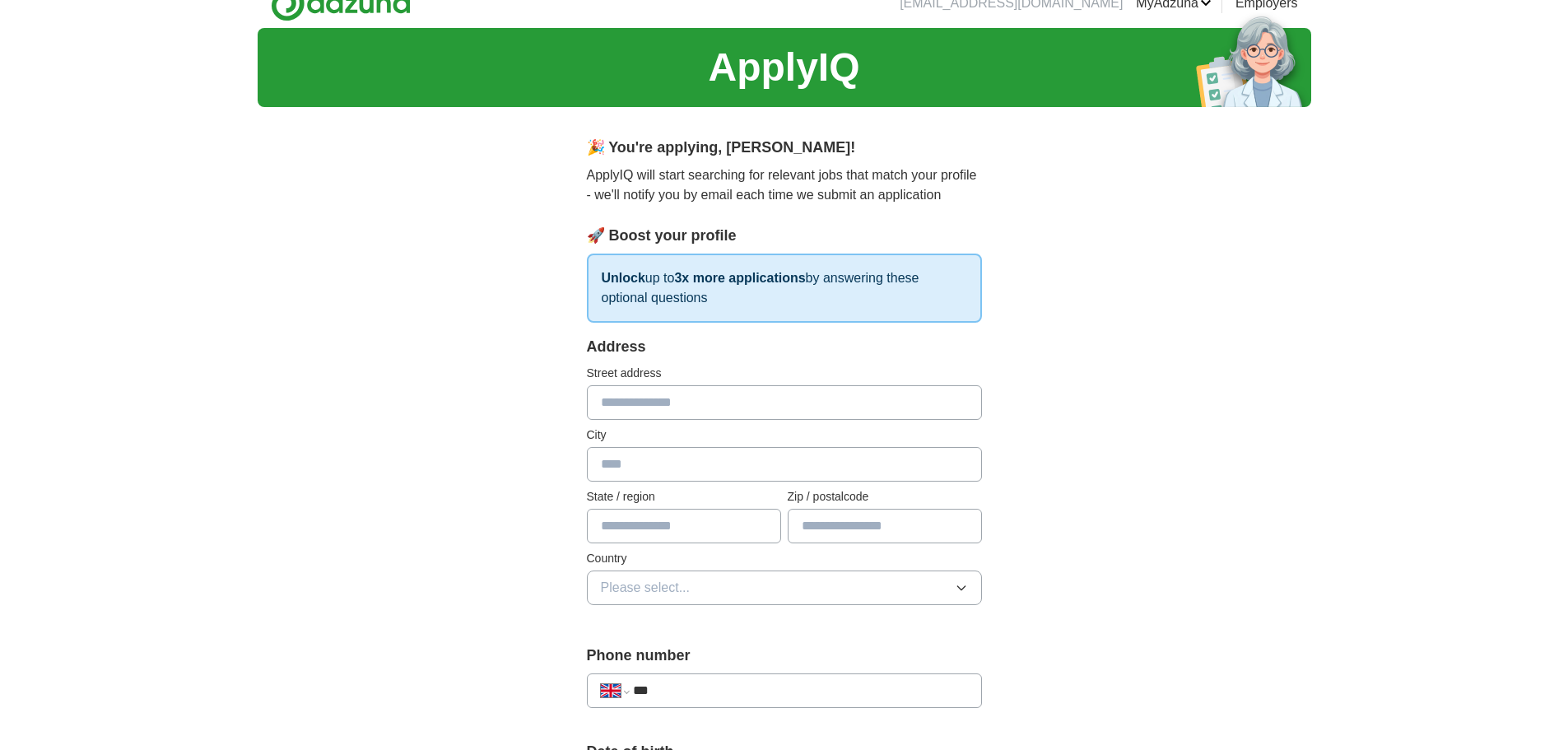
scroll to position [0, 0]
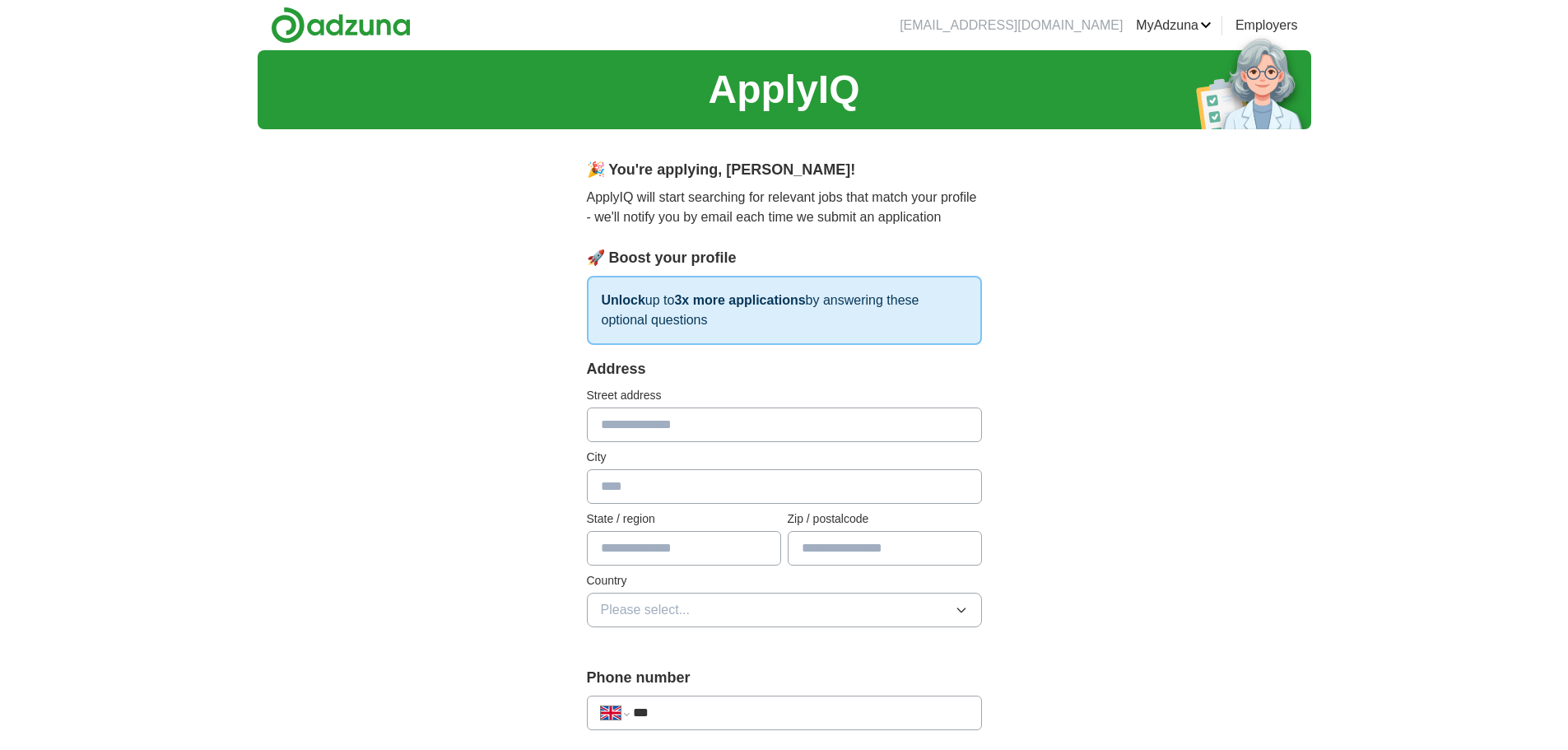
click at [771, 429] on input "text" at bounding box center [785, 424] width 396 height 35
type input "**********"
type input "******"
type input "**********"
type input "******"
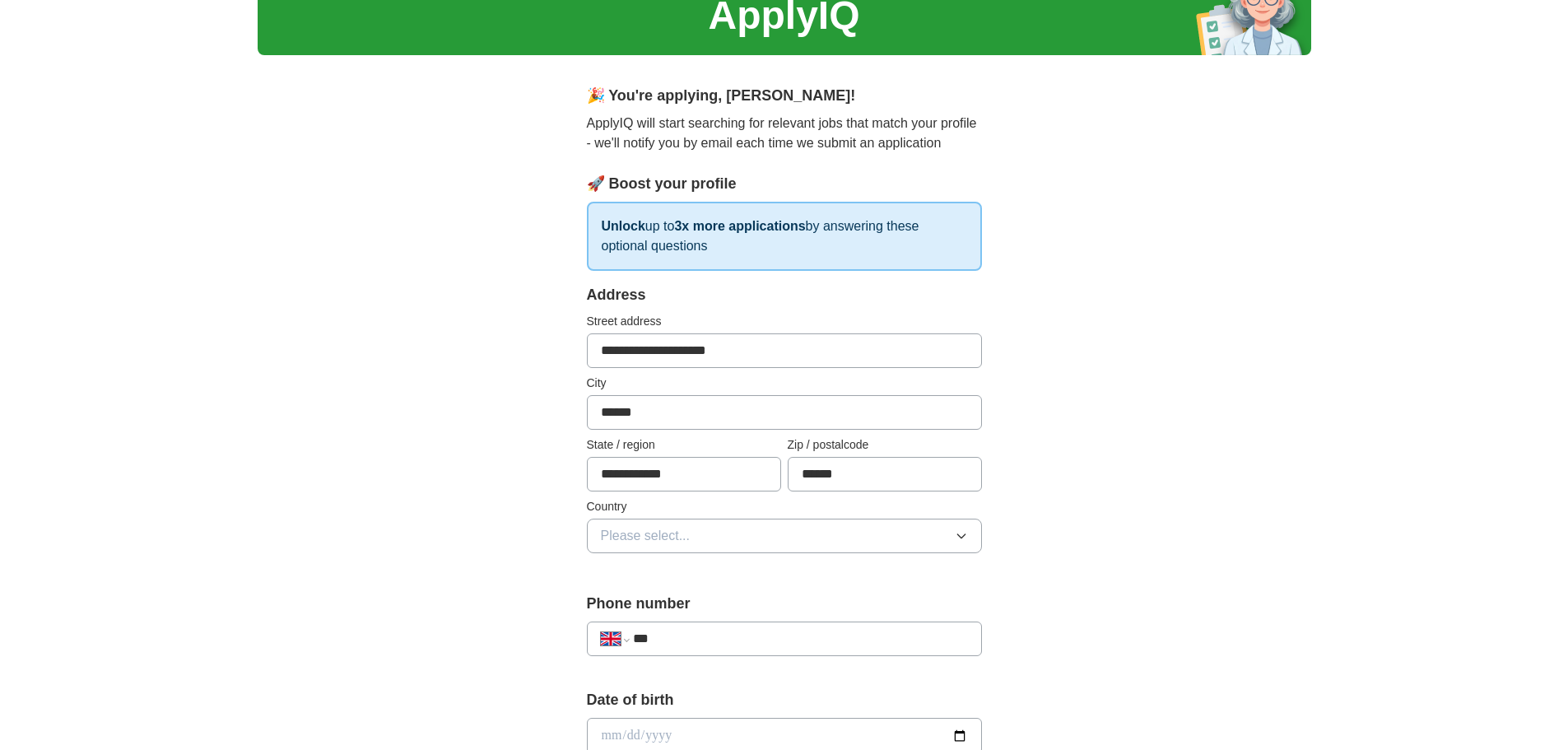
scroll to position [165, 0]
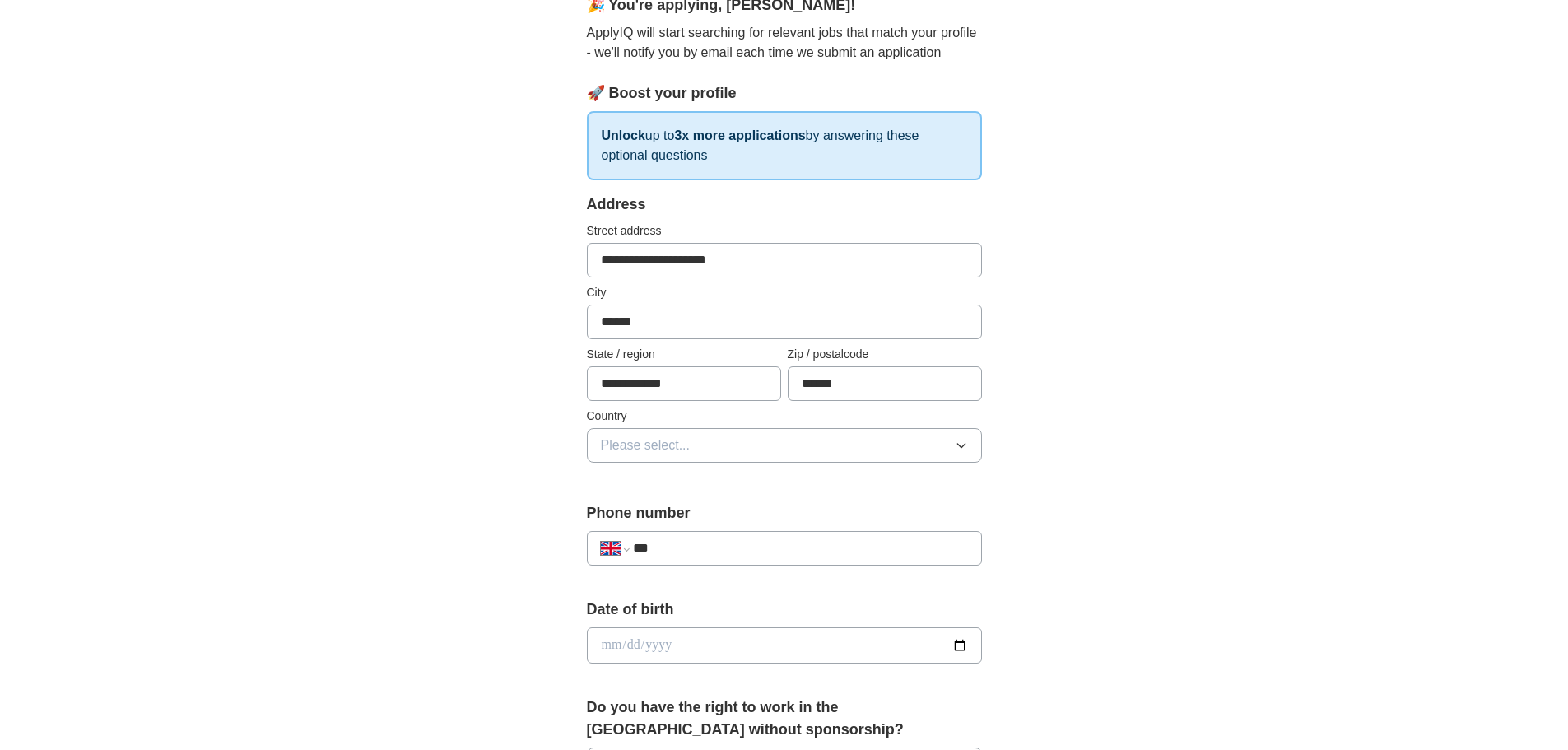
click at [670, 383] on input "**********" at bounding box center [684, 383] width 194 height 35
type input "*******"
click at [708, 446] on button "Please select..." at bounding box center [785, 445] width 396 height 35
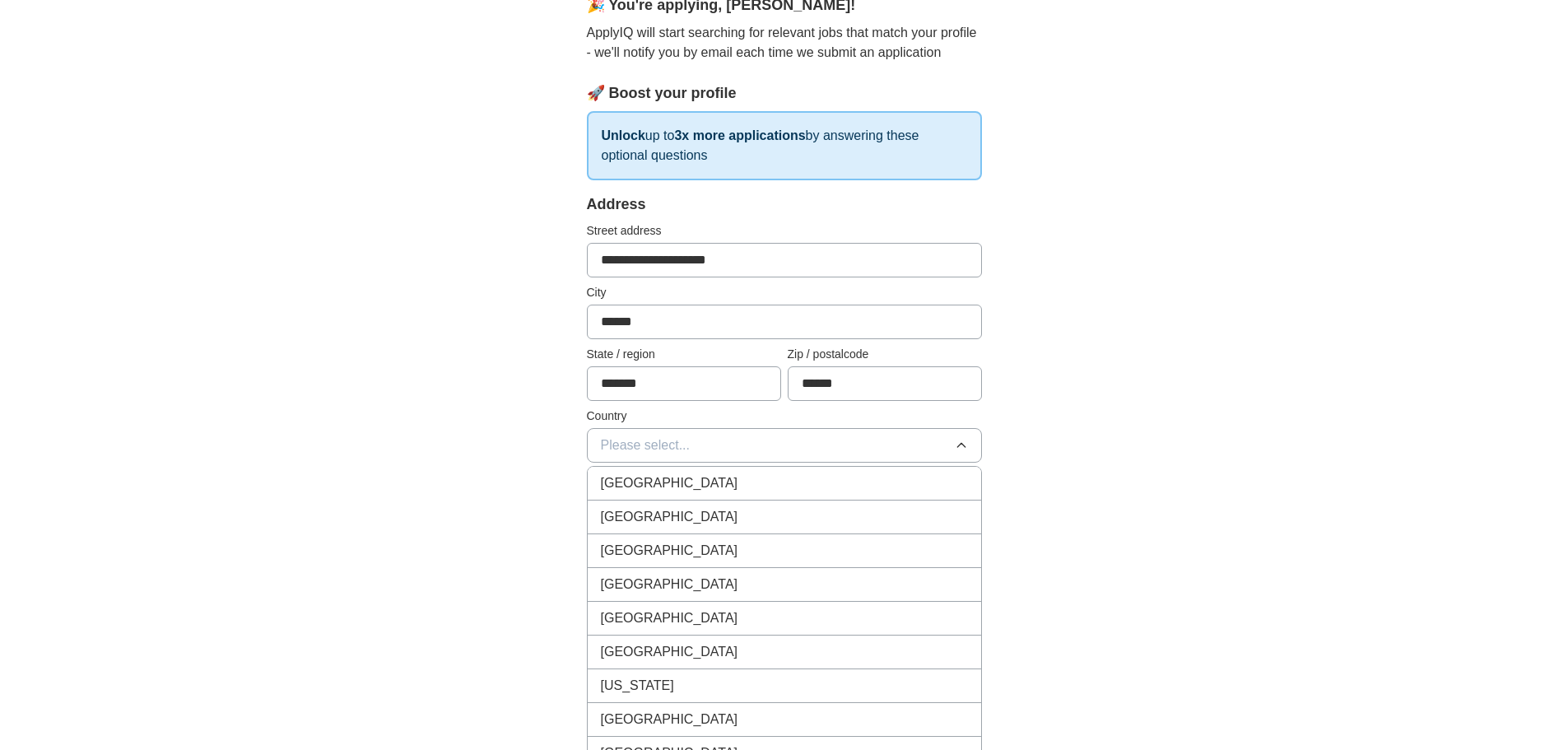
click at [704, 478] on div "[GEOGRAPHIC_DATA]" at bounding box center [784, 483] width 367 height 20
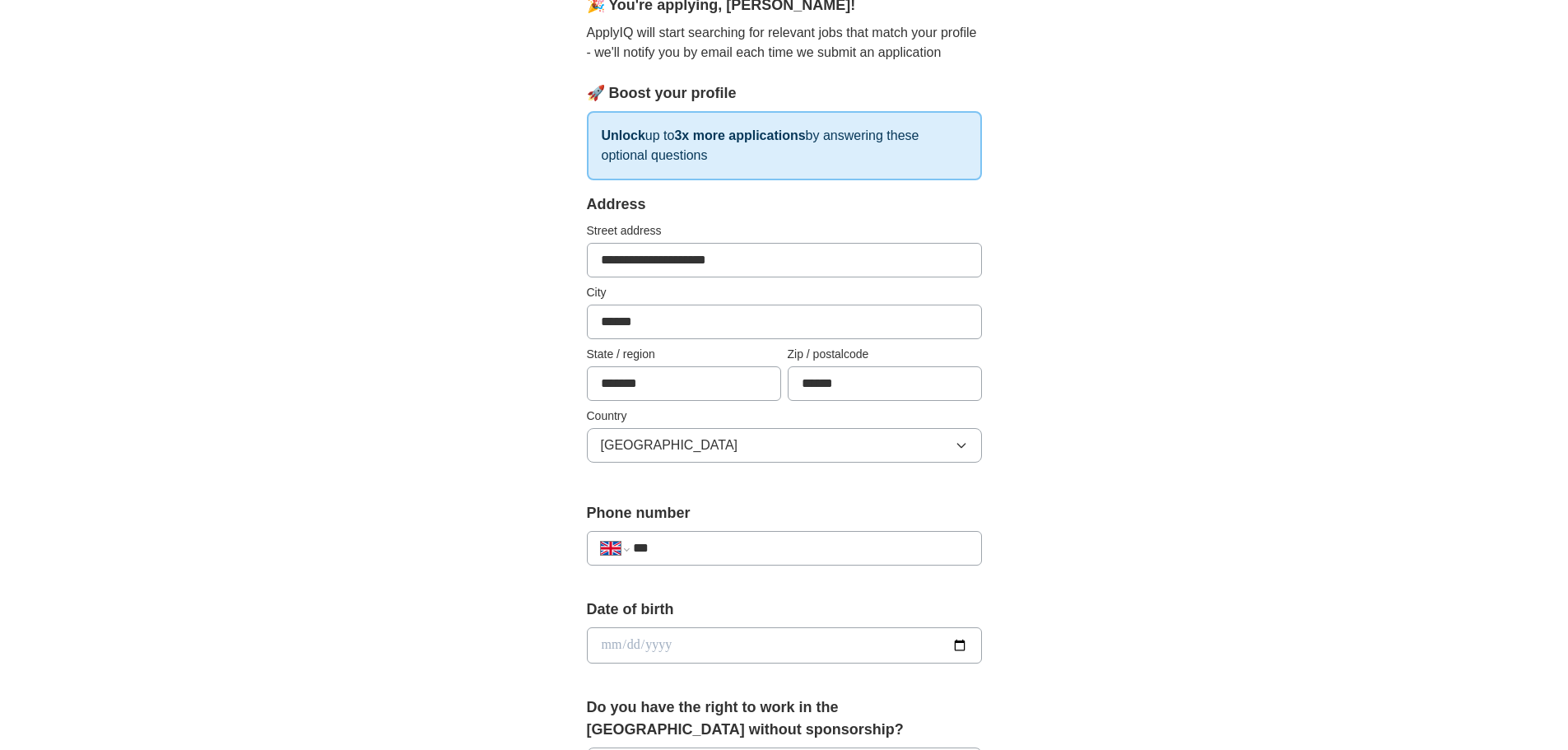
click at [695, 540] on input "***" at bounding box center [799, 549] width 334 height 20
type input "**********"
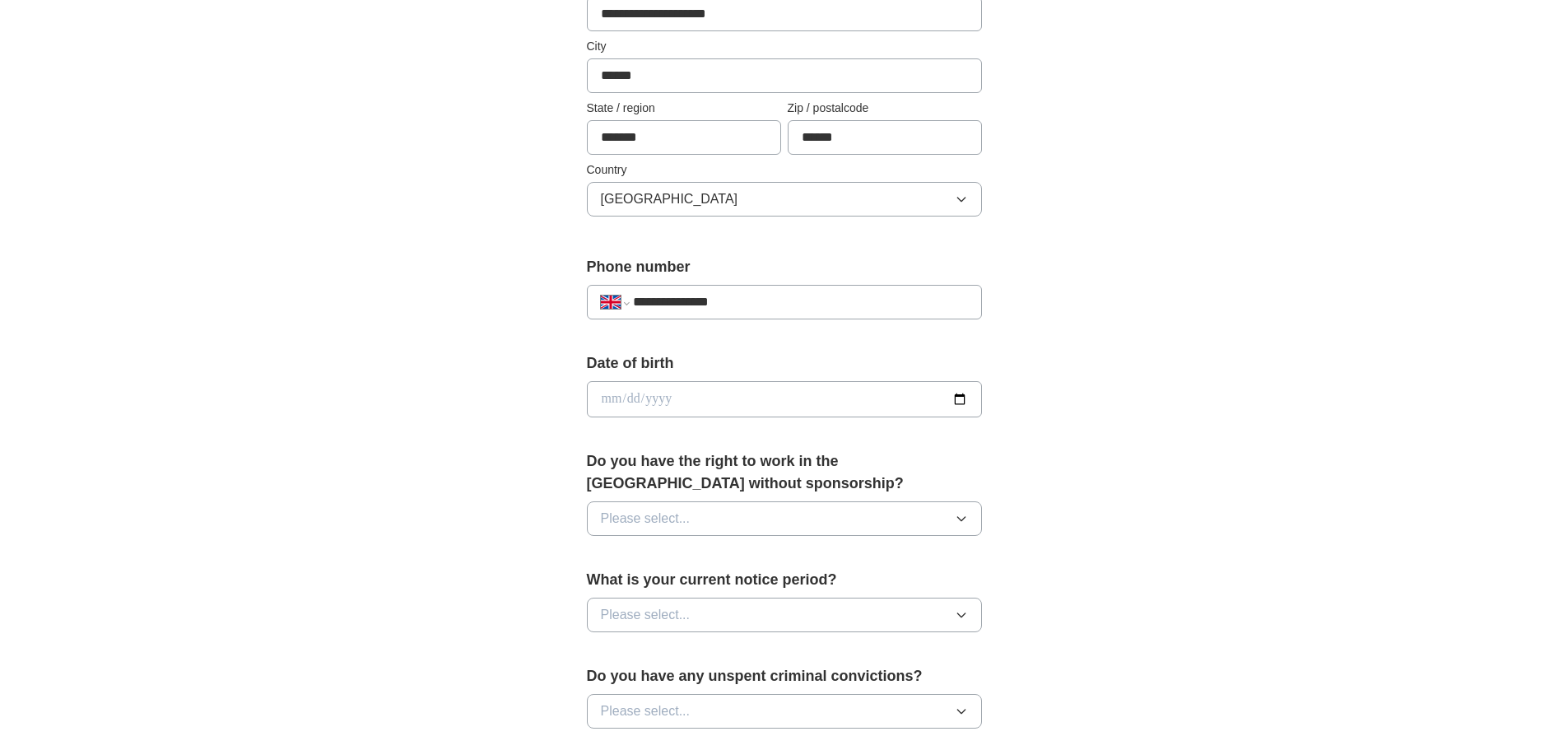
scroll to position [412, 0]
click at [722, 412] on input "date" at bounding box center [785, 398] width 396 height 36
type input "**********"
click at [776, 530] on button "Please select..." at bounding box center [785, 517] width 396 height 35
click at [746, 559] on div "Yes" at bounding box center [784, 556] width 367 height 20
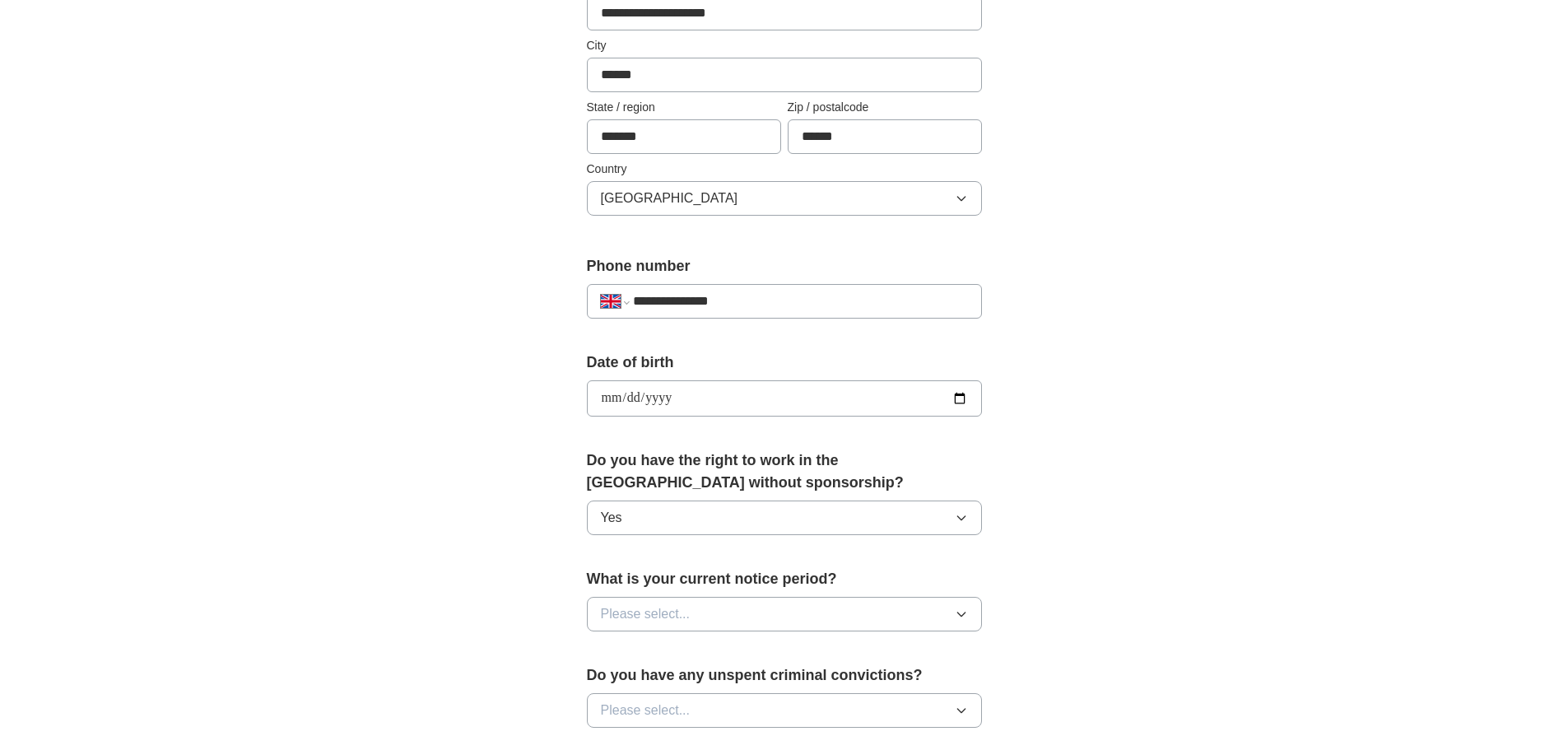
click at [714, 609] on button "Please select..." at bounding box center [785, 614] width 396 height 35
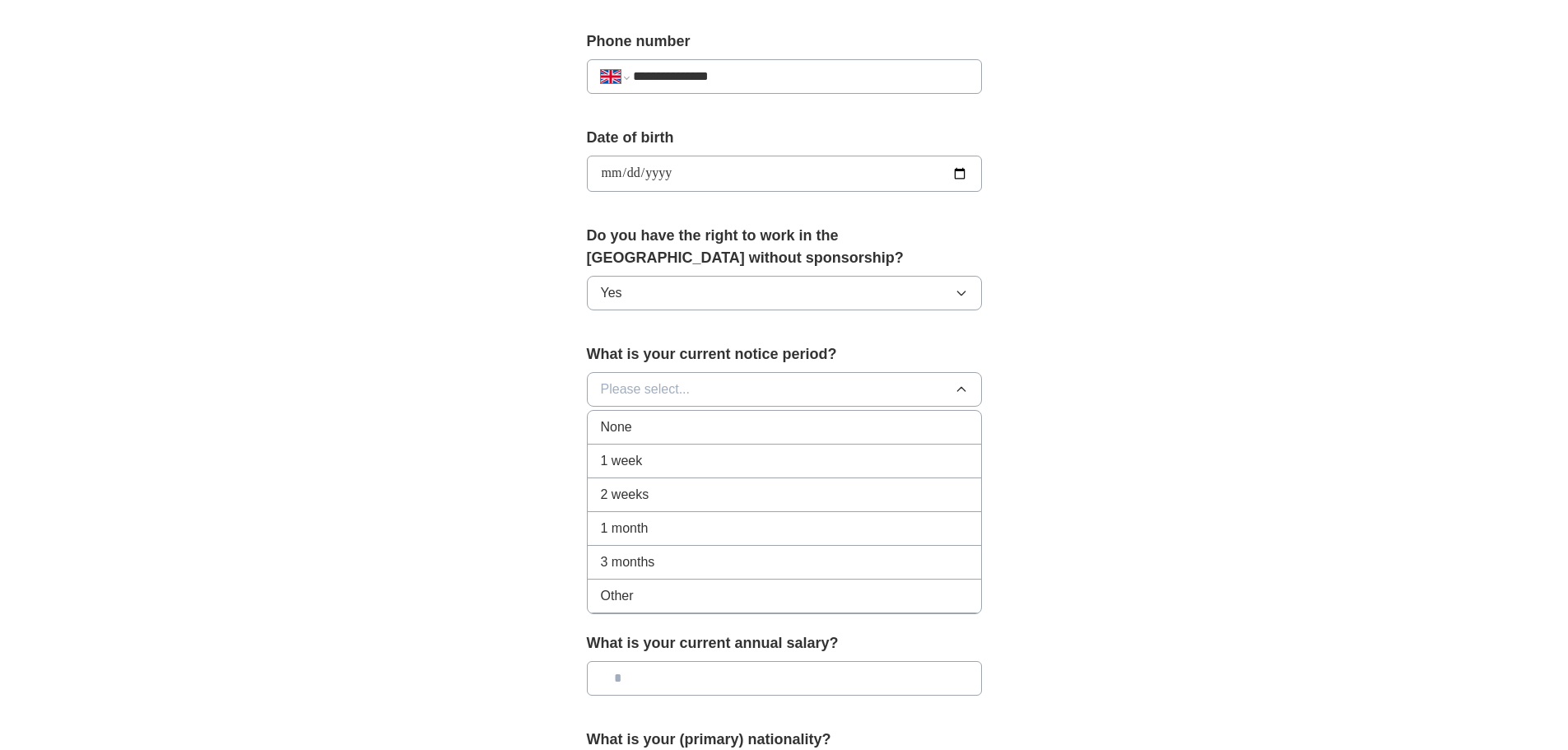
scroll to position [659, 0]
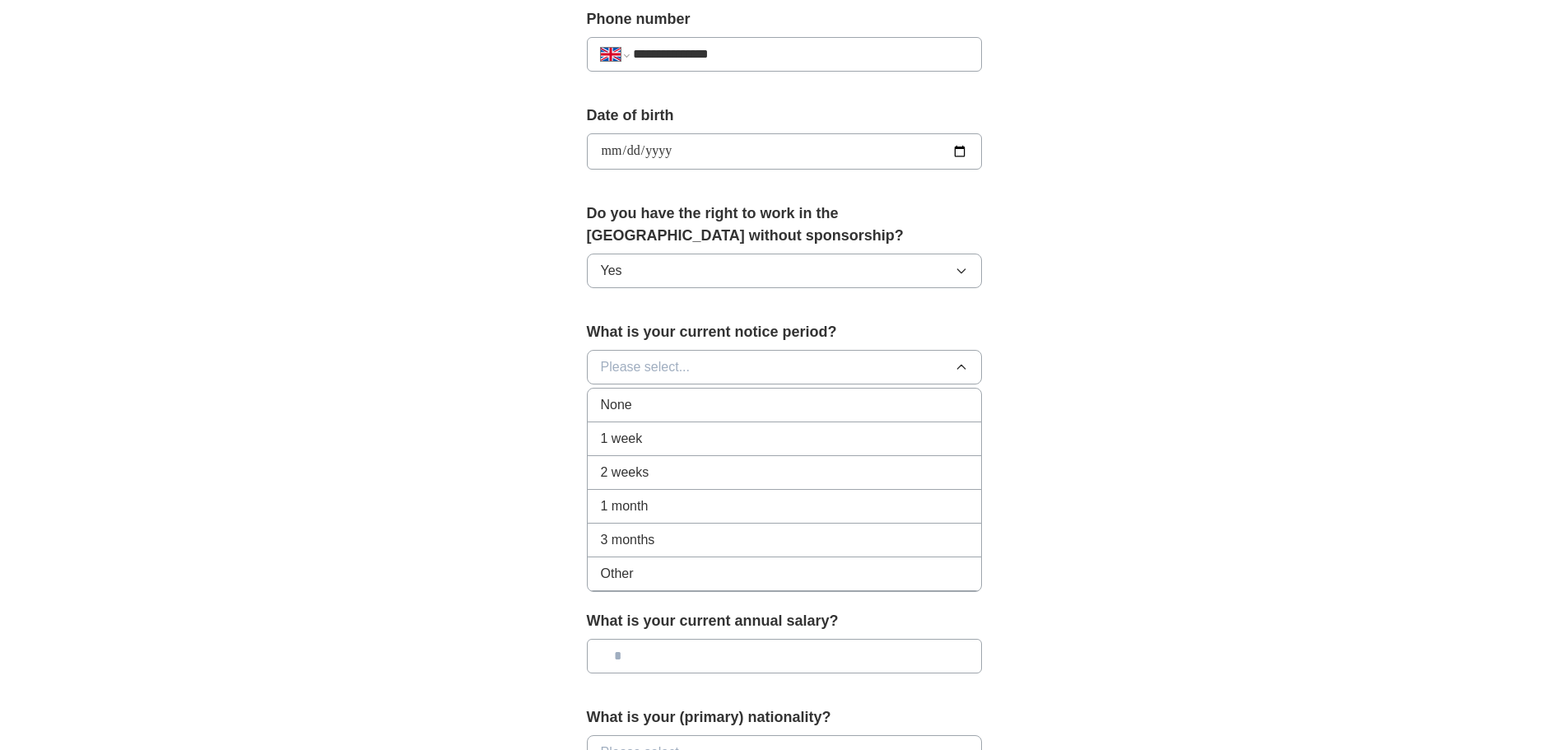
click at [645, 507] on span "1 month" at bounding box center [624, 507] width 47 height 20
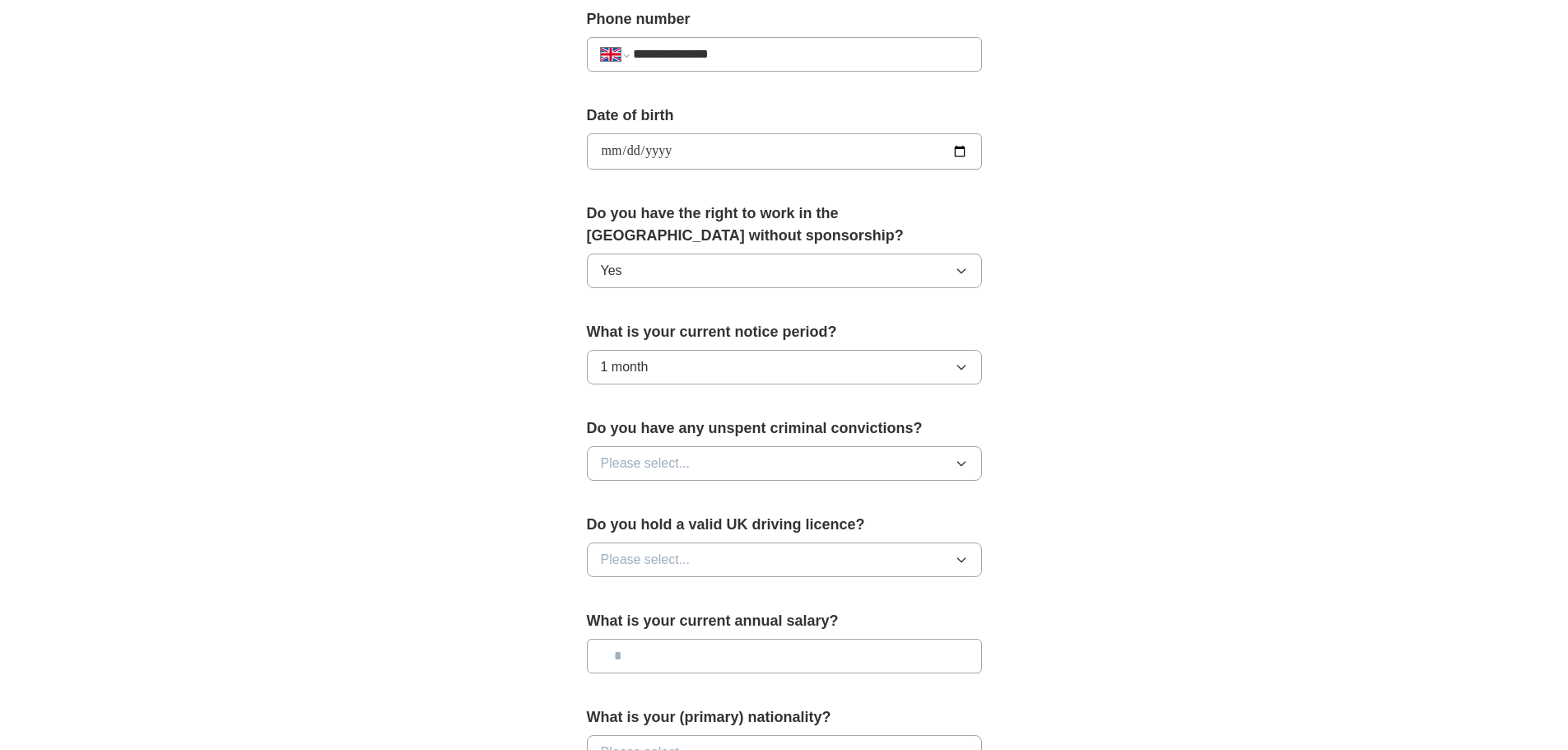
click at [677, 471] on span "Please select..." at bounding box center [645, 464] width 89 height 20
click at [660, 540] on div "No" at bounding box center [784, 535] width 367 height 20
click at [654, 564] on span "Please select..." at bounding box center [645, 559] width 89 height 20
click at [647, 600] on div "Yes" at bounding box center [784, 598] width 367 height 20
click at [643, 661] on input "text" at bounding box center [785, 656] width 396 height 35
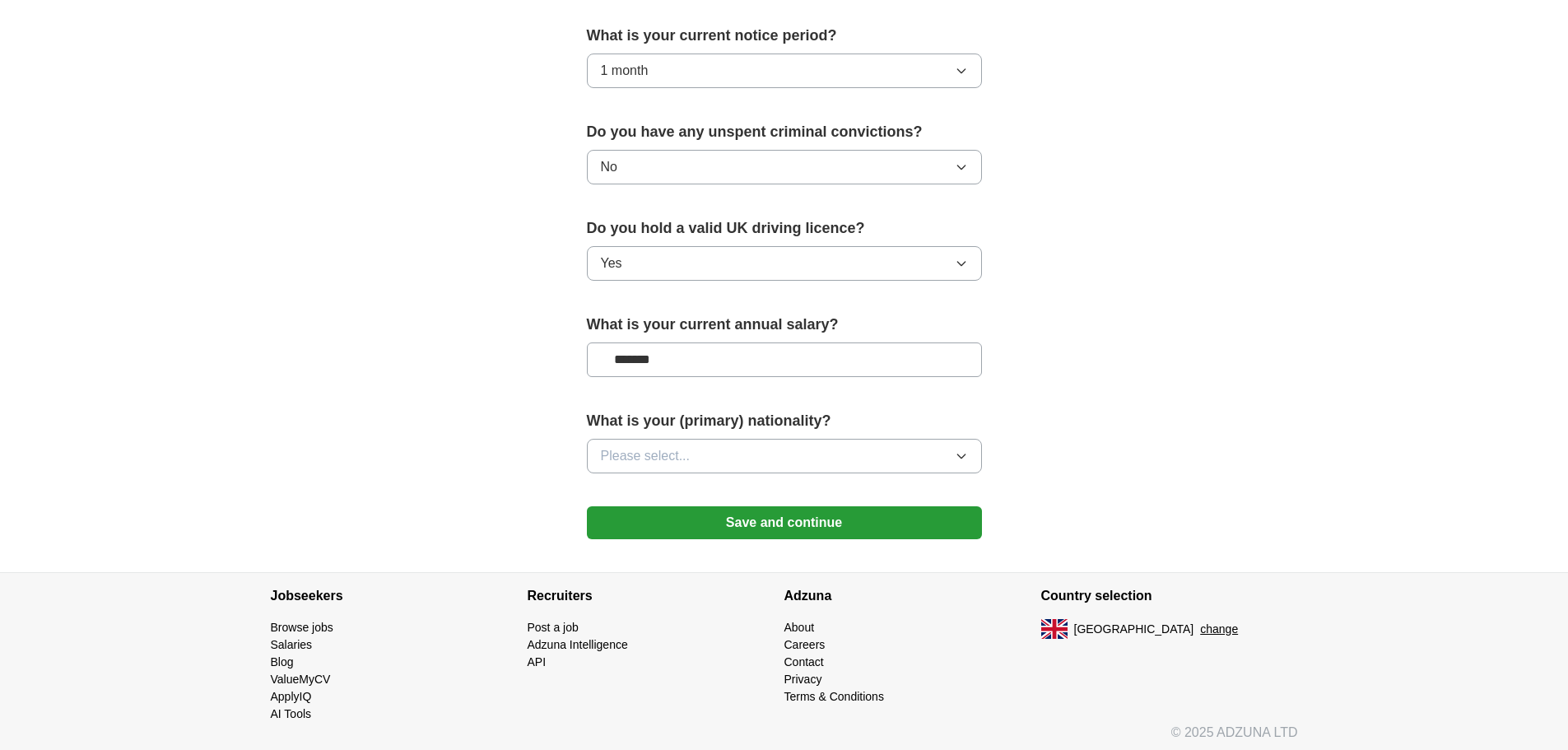
scroll to position [960, 0]
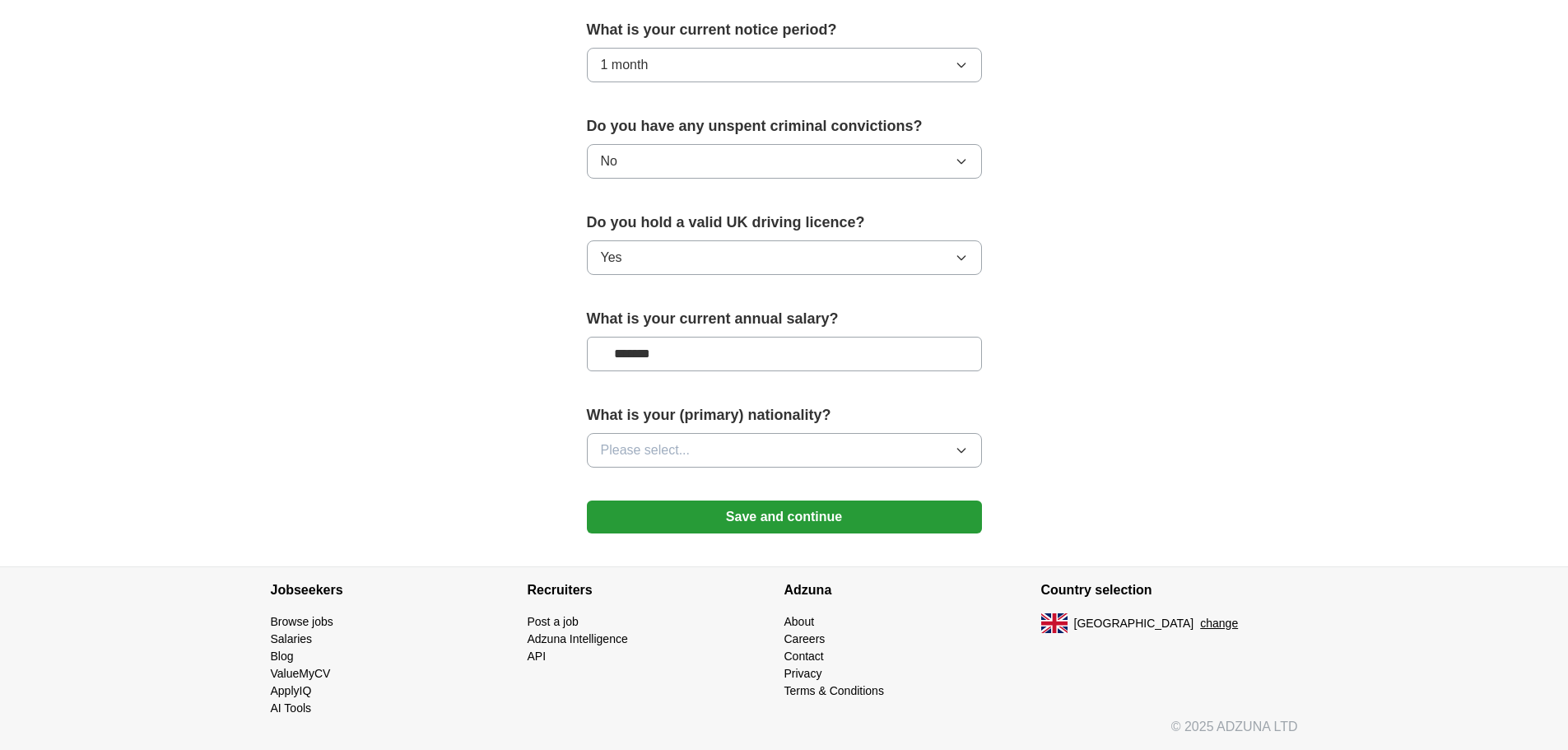
type input "*******"
click at [792, 445] on button "Please select..." at bounding box center [785, 450] width 396 height 35
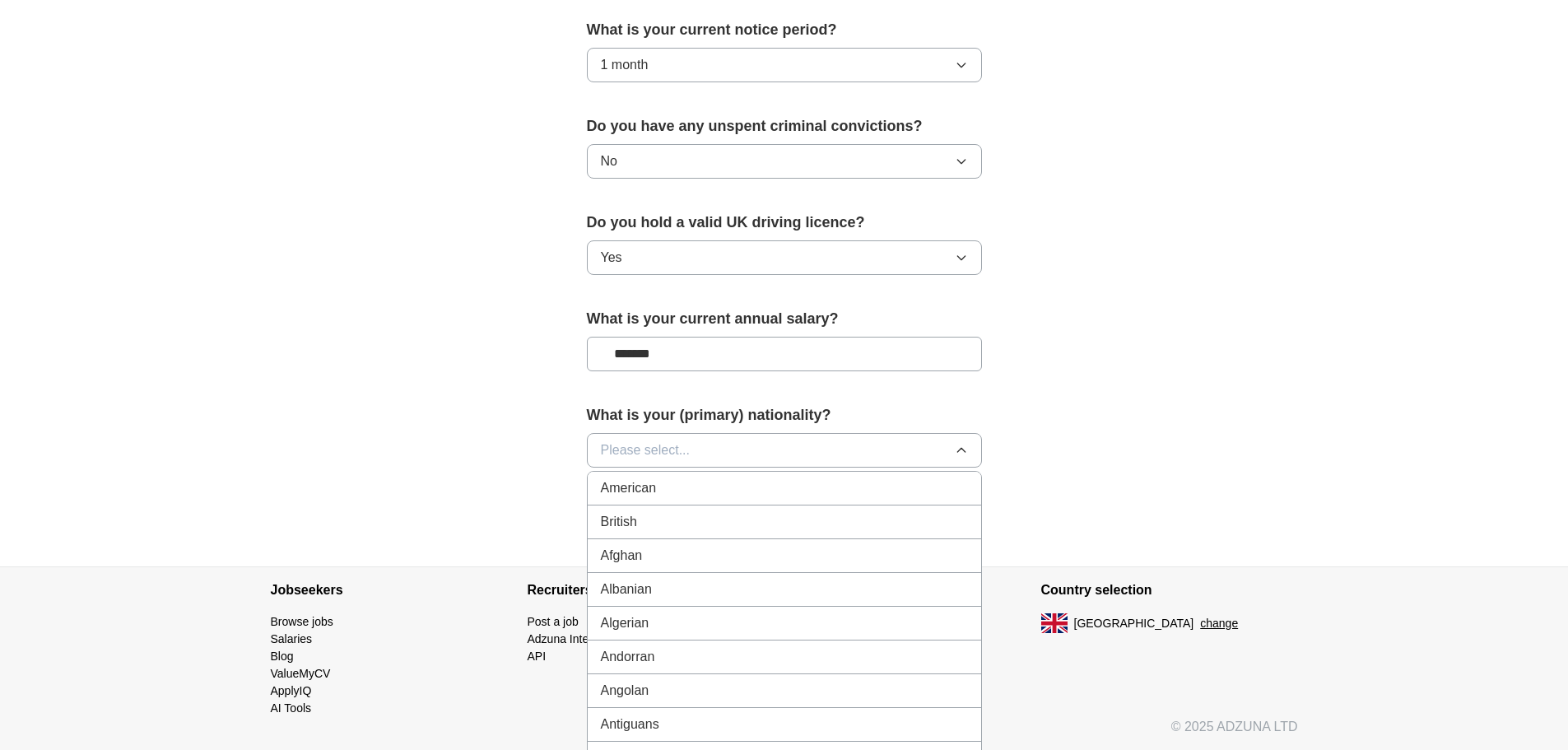
click at [727, 515] on div "British" at bounding box center [784, 522] width 367 height 20
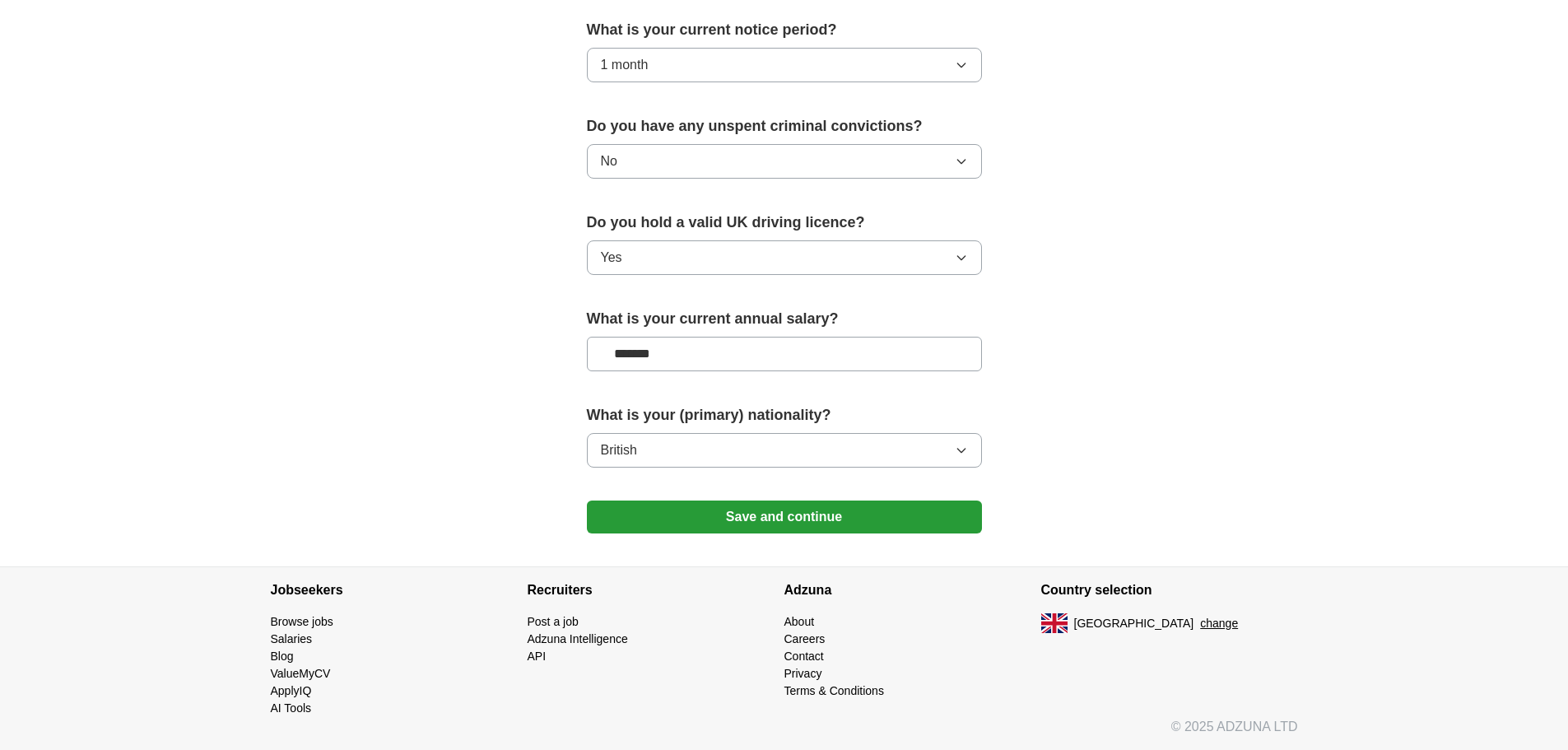
click at [797, 518] on button "Save and continue" at bounding box center [785, 516] width 396 height 33
